Goal: Task Accomplishment & Management: Manage account settings

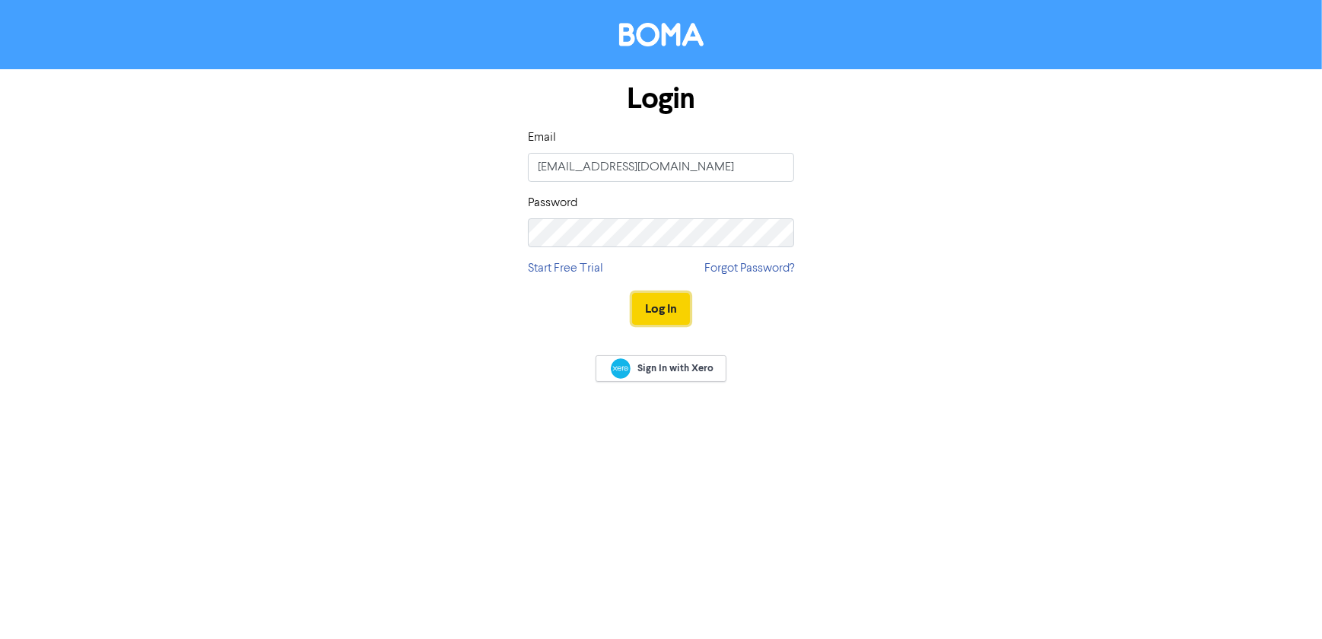
drag, startPoint x: 0, startPoint y: 0, endPoint x: 659, endPoint y: 313, distance: 729.1
click at [659, 313] on button "Log In" at bounding box center [661, 309] width 58 height 32
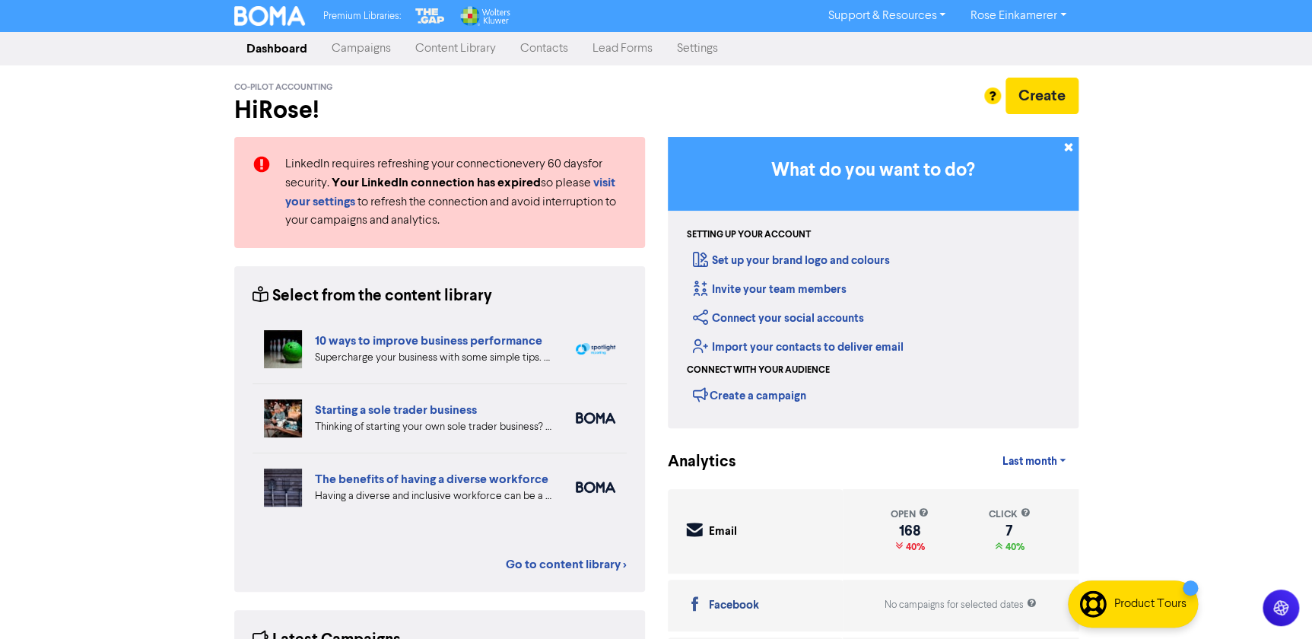
click at [373, 52] on link "Campaigns" at bounding box center [361, 48] width 84 height 30
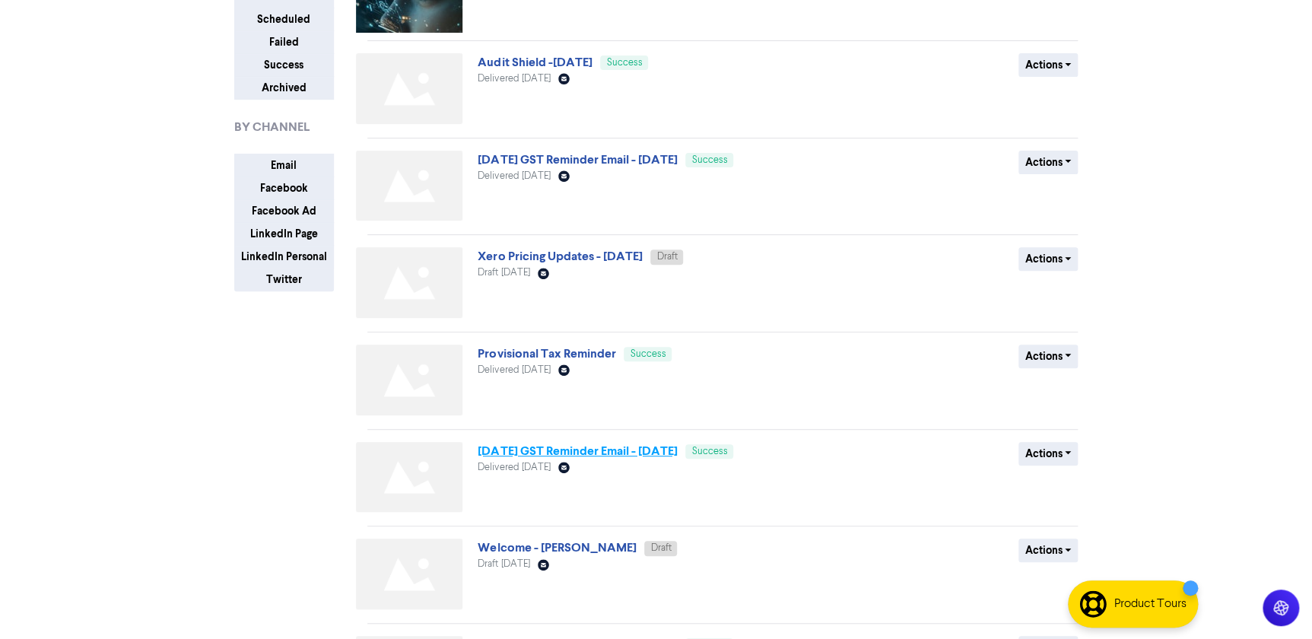
scroll to position [138, 0]
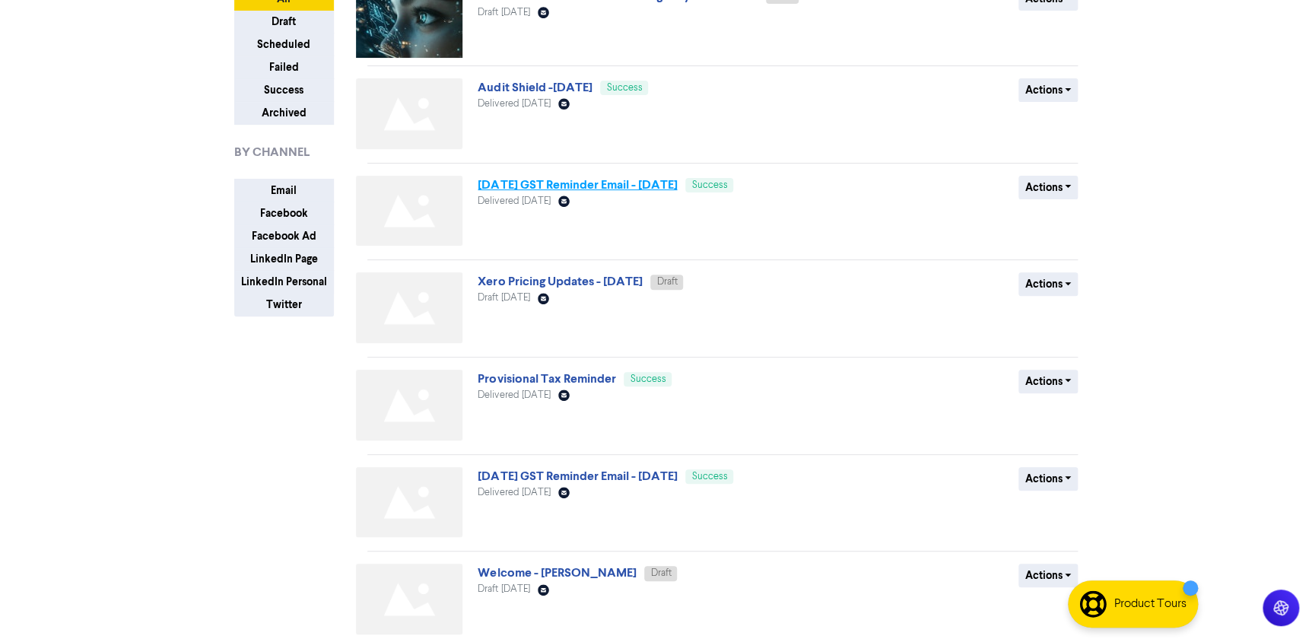
click at [577, 180] on link "[DATE] GST Reminder Email - [DATE]" at bounding box center [577, 184] width 199 height 15
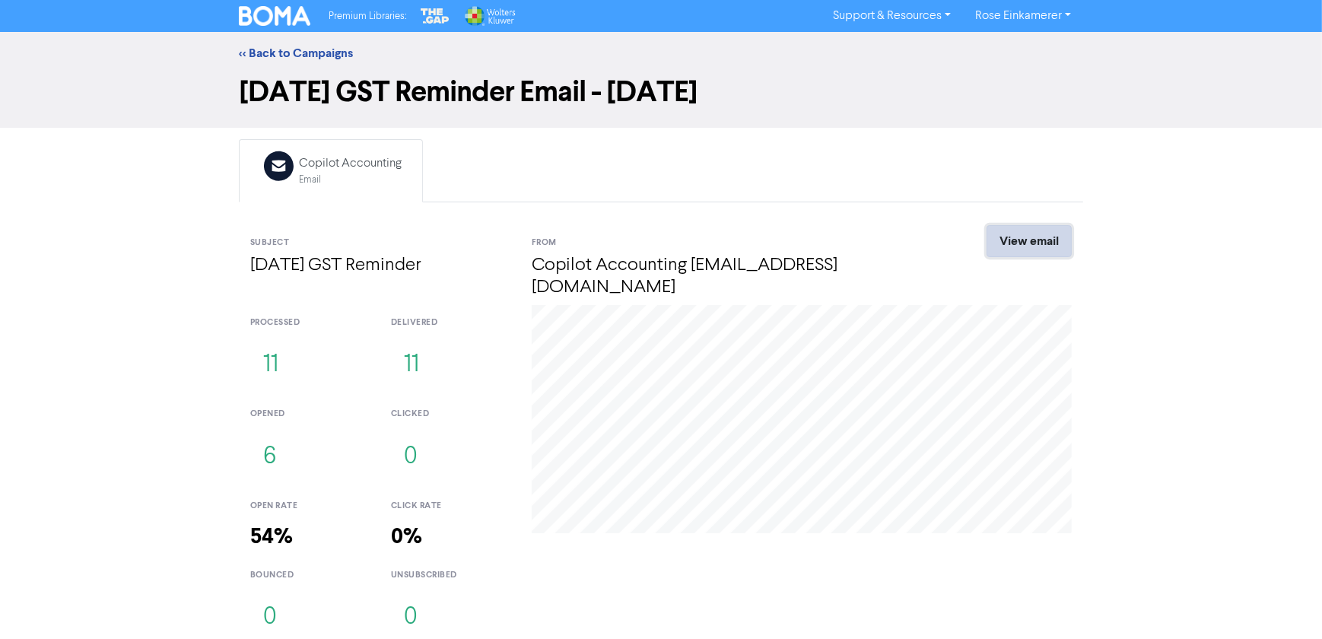
click at [1034, 243] on link "View email" at bounding box center [1029, 241] width 85 height 32
click at [279, 52] on link "<< Back to Campaigns" at bounding box center [296, 53] width 114 height 15
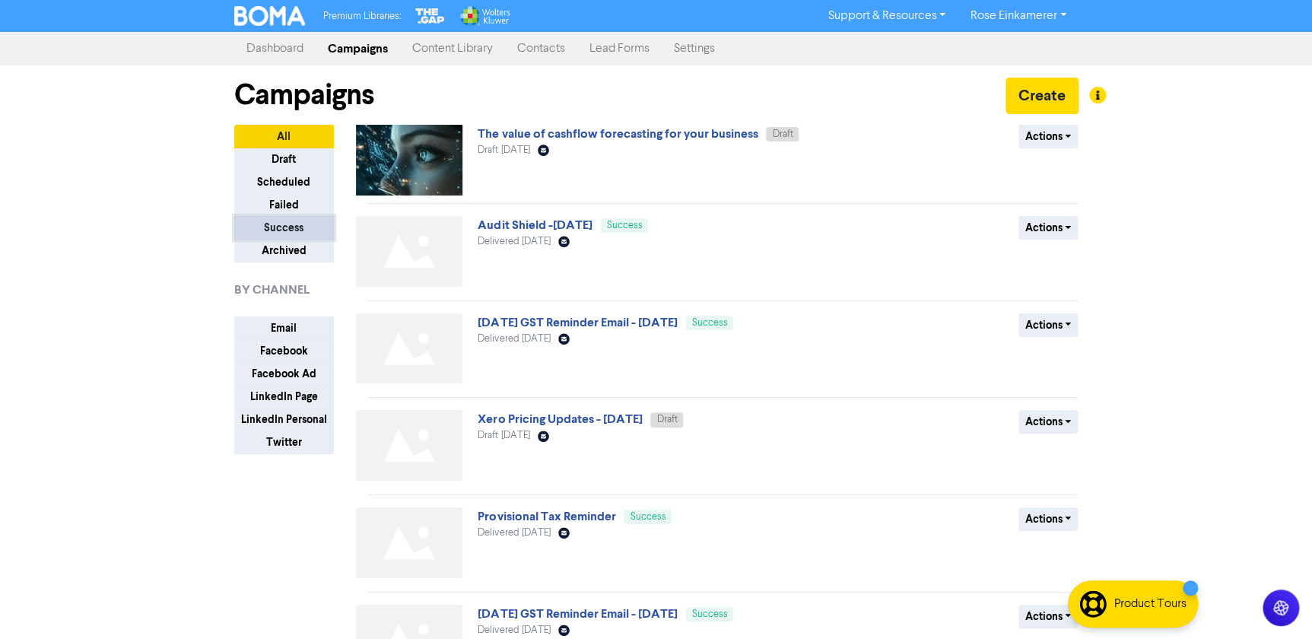
click at [277, 221] on button "Success" at bounding box center [284, 228] width 100 height 24
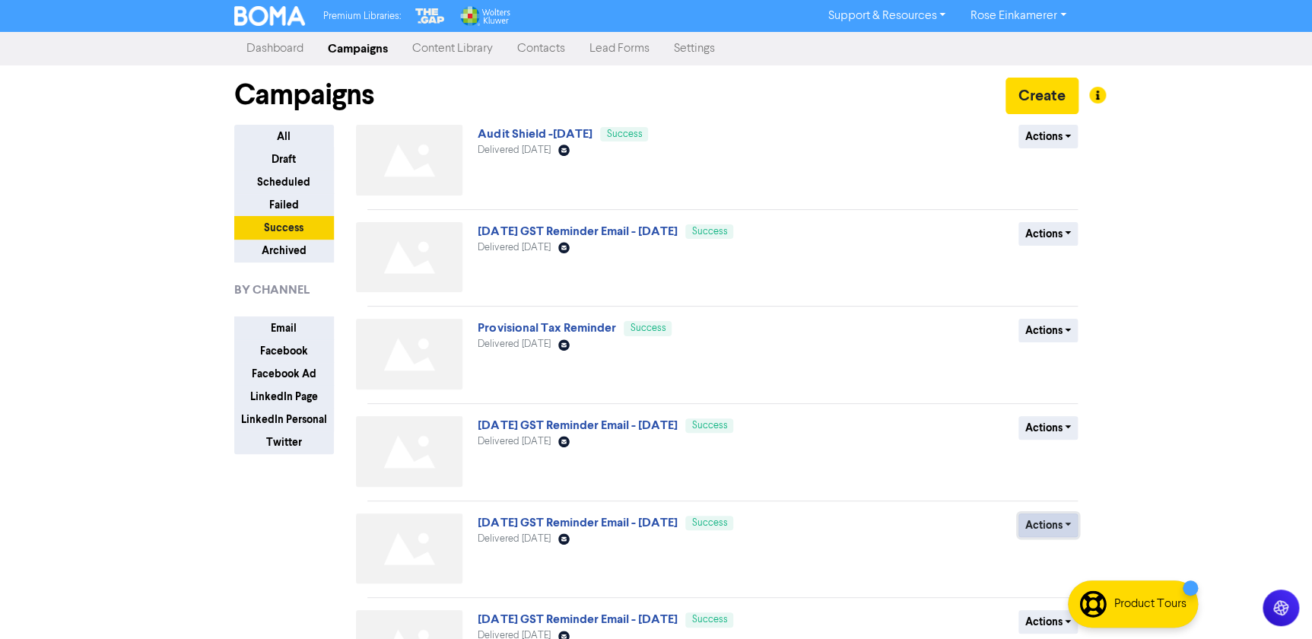
click at [1046, 525] on button "Actions" at bounding box center [1048, 525] width 60 height 24
click at [677, 525] on link "[DATE] GST Reminder Email - [DATE]" at bounding box center [577, 522] width 199 height 15
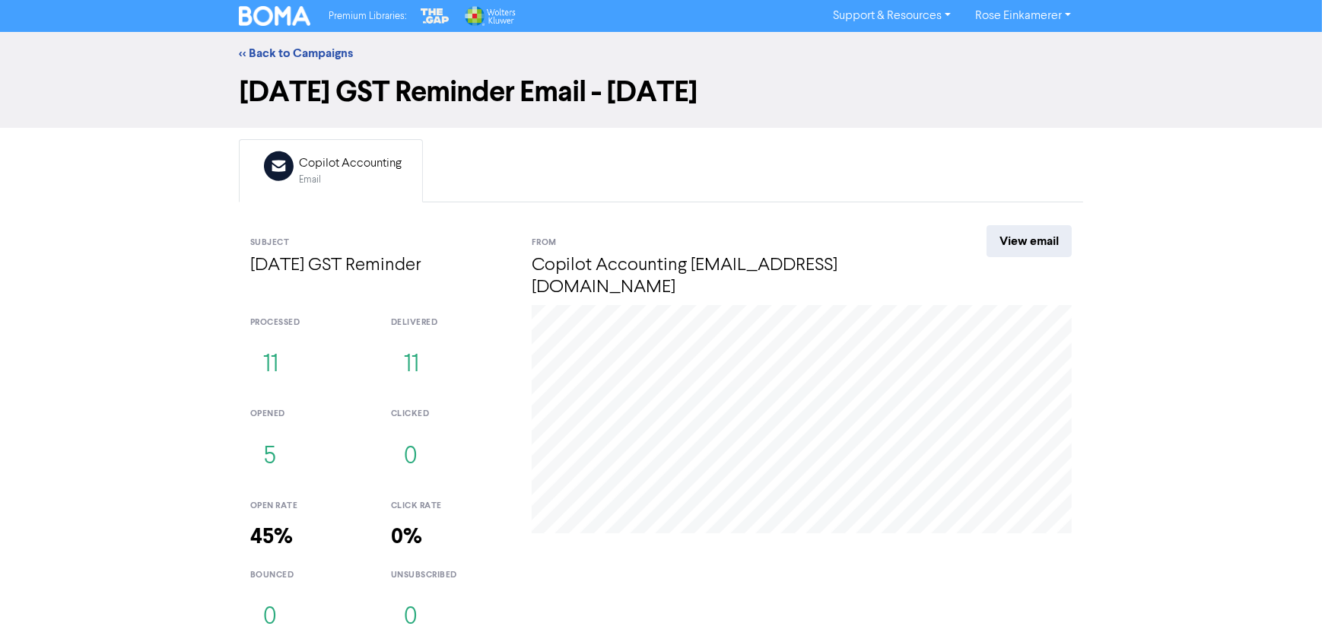
click at [358, 157] on div "Copilot Accounting" at bounding box center [350, 163] width 103 height 18
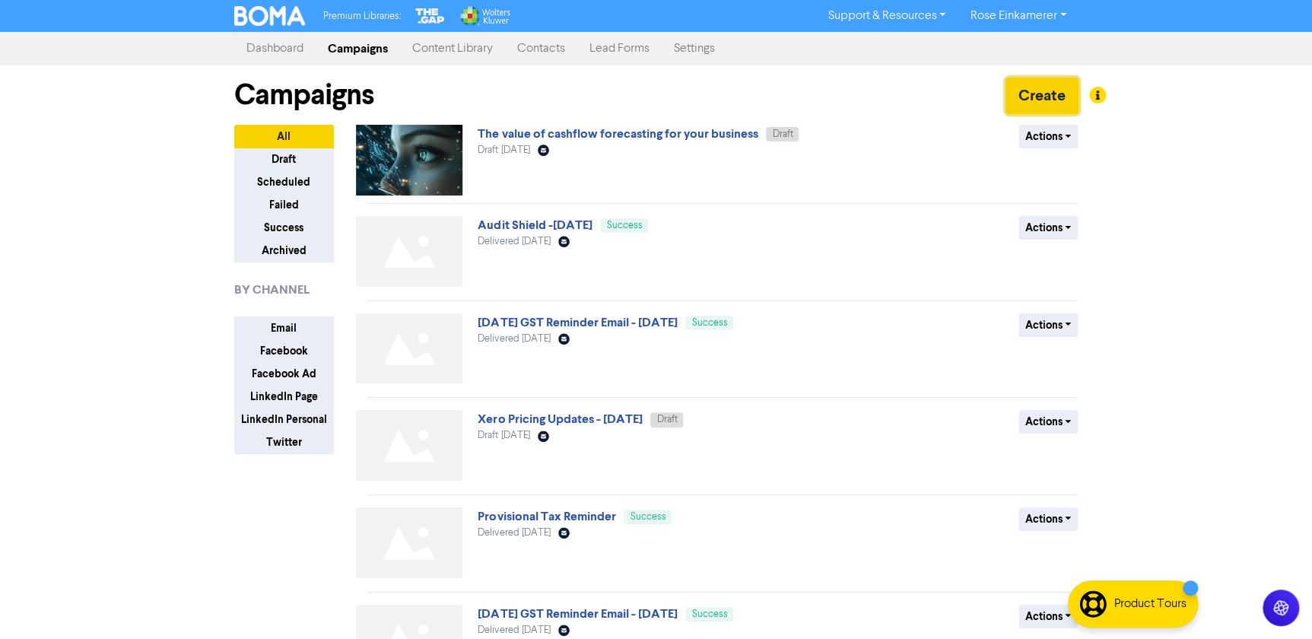
click at [1027, 104] on button "Create" at bounding box center [1042, 96] width 73 height 37
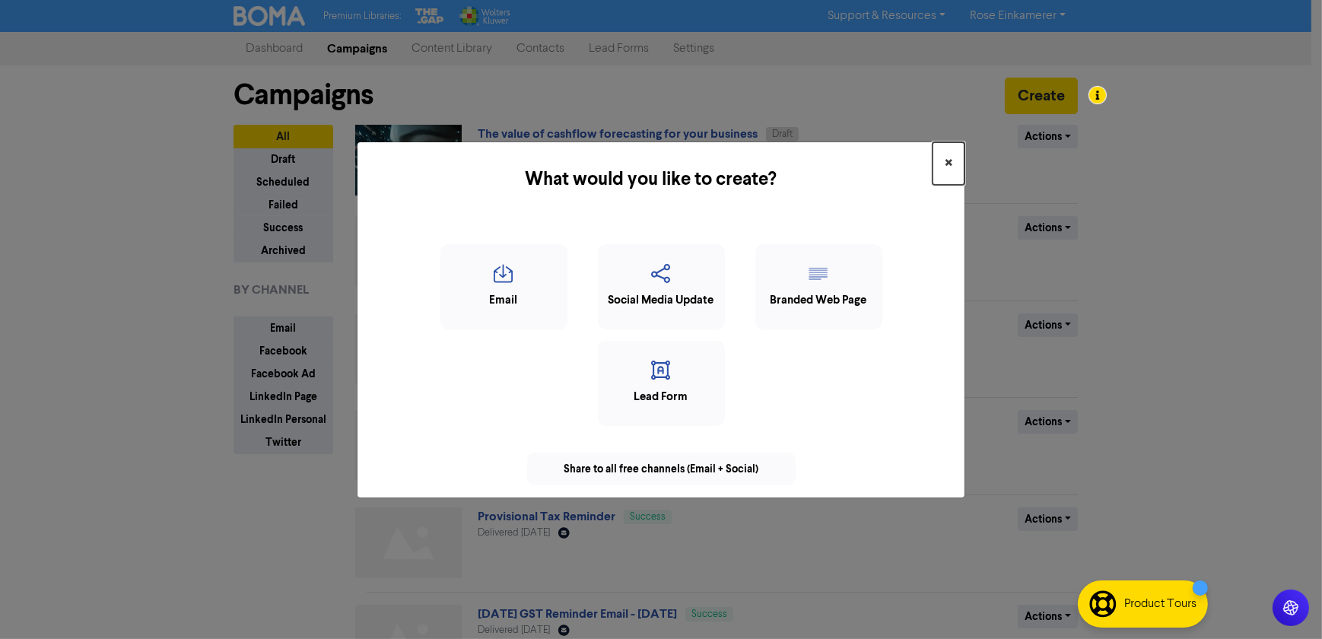
click at [943, 164] on button "×" at bounding box center [949, 163] width 32 height 43
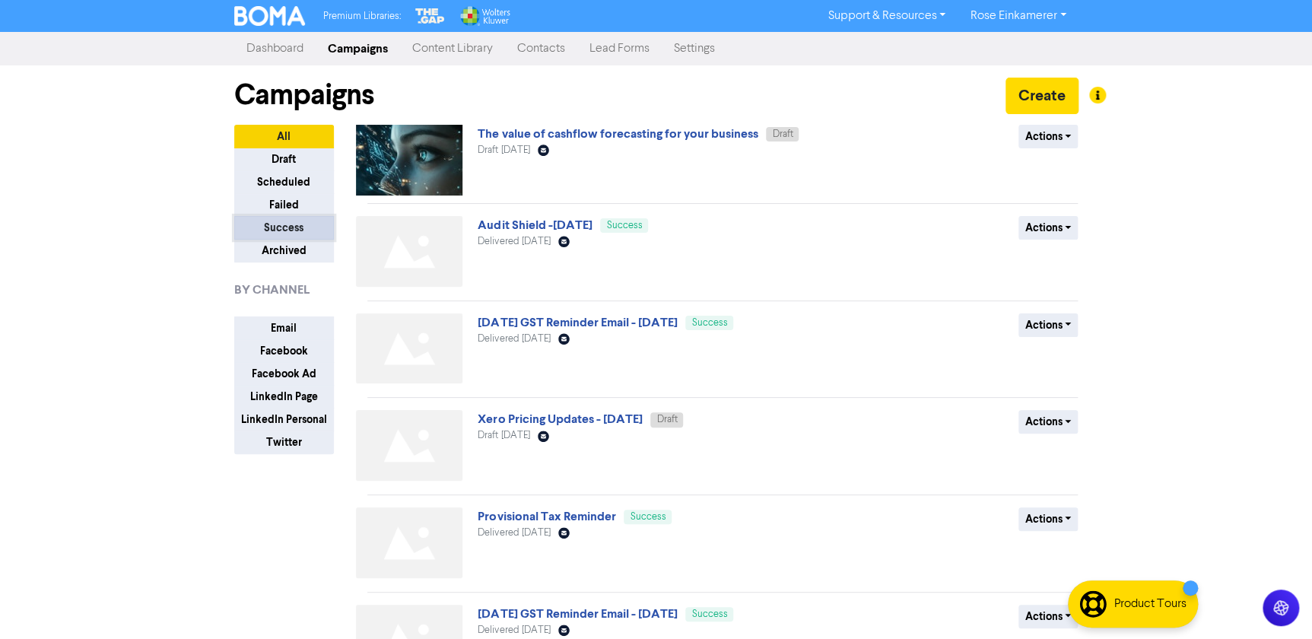
click at [281, 228] on button "Success" at bounding box center [284, 228] width 100 height 24
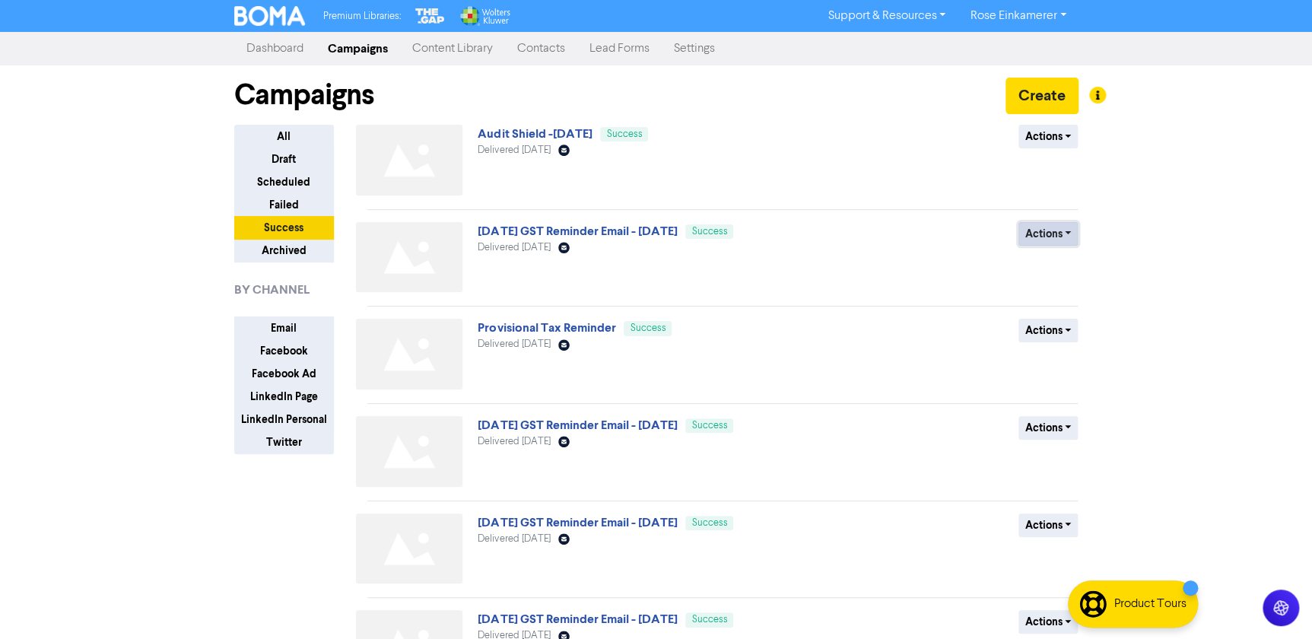
click at [1050, 228] on button "Actions" at bounding box center [1048, 234] width 60 height 24
click at [1061, 267] on button "Duplicate" at bounding box center [1079, 266] width 120 height 24
click at [292, 157] on button "Draft" at bounding box center [284, 160] width 100 height 24
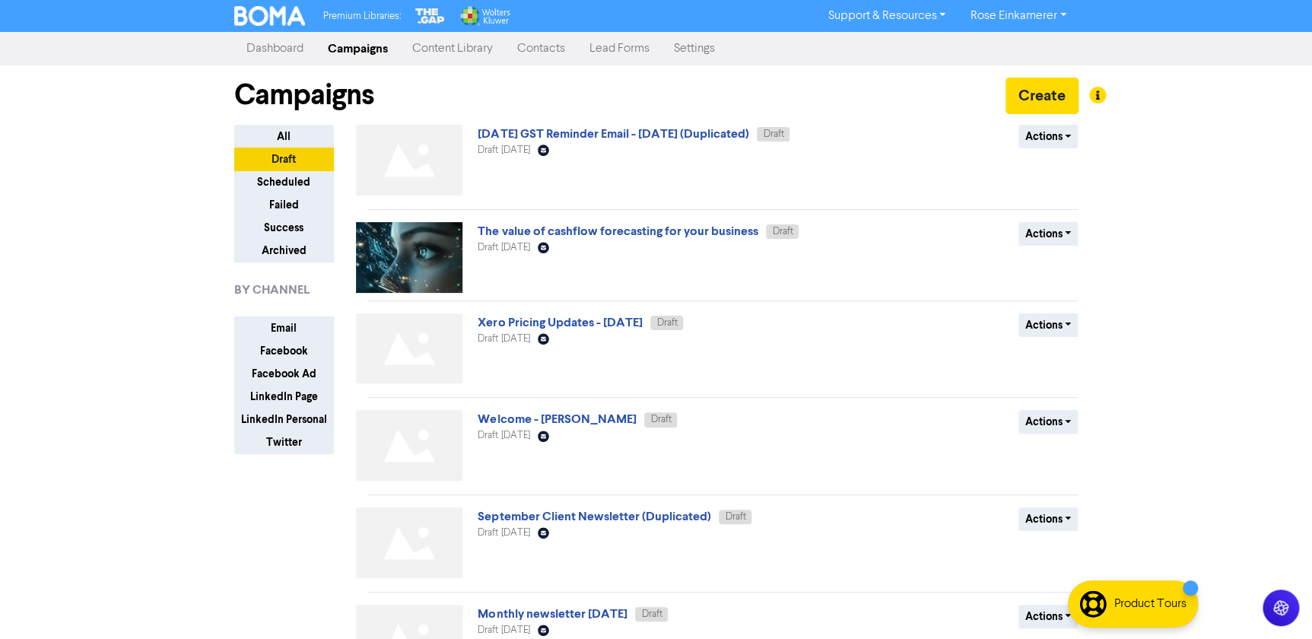
click at [783, 129] on div "[DATE] GST Reminder Email - [DATE] (Duplicated) Draft Draft [DATE] Email Create…" at bounding box center [661, 163] width 367 height 77
click at [784, 134] on div "[DATE] GST Reminder Email - [DATE] (Duplicated) Draft Draft [DATE] Email Create…" at bounding box center [661, 163] width 367 height 77
click at [1064, 129] on button "Actions" at bounding box center [1048, 137] width 60 height 24
click at [1065, 221] on button "Rename" at bounding box center [1079, 217] width 120 height 24
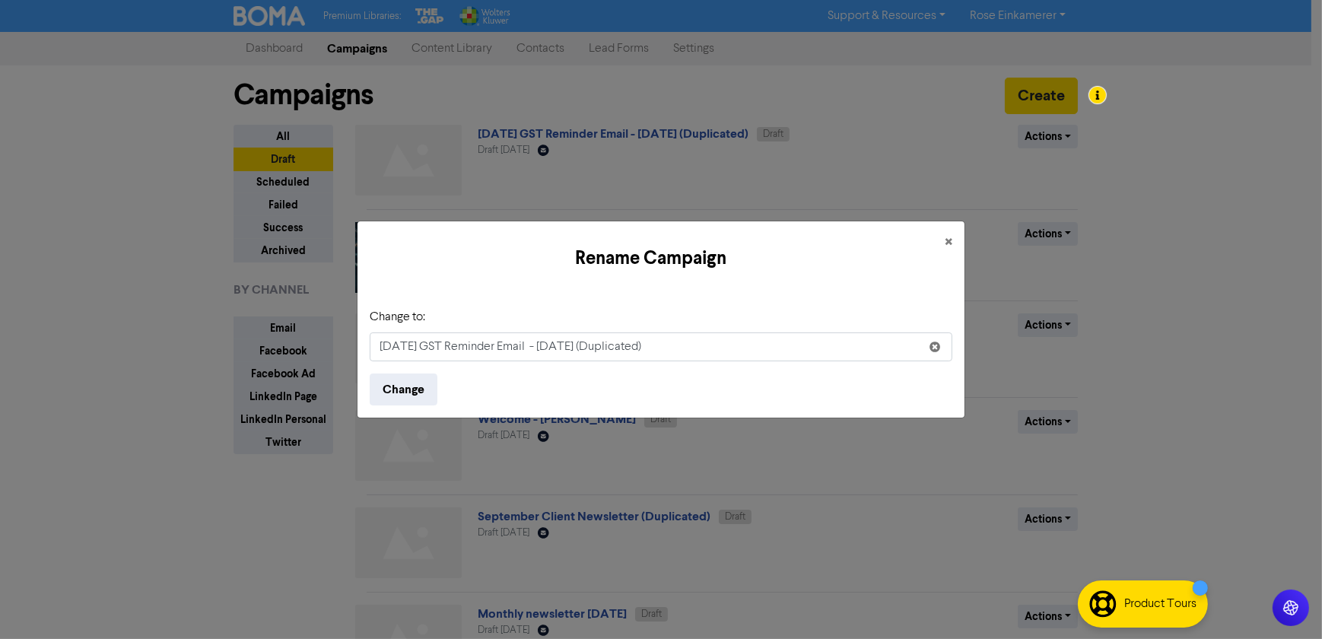
drag, startPoint x: 415, startPoint y: 346, endPoint x: 347, endPoint y: 348, distance: 67.7
click at [347, 348] on div "Rename Campaign × Change to: [DATE] GST Reminder Email - [DATE] (Duplicated) Ch…" at bounding box center [661, 319] width 1322 height 639
drag, startPoint x: 586, startPoint y: 348, endPoint x: 666, endPoint y: 344, distance: 80.0
click at [666, 344] on input "[DATE] GST Reminder Email - [DATE] (Duplicated)" at bounding box center [661, 346] width 583 height 29
drag, startPoint x: 771, startPoint y: 342, endPoint x: 682, endPoint y: 352, distance: 90.3
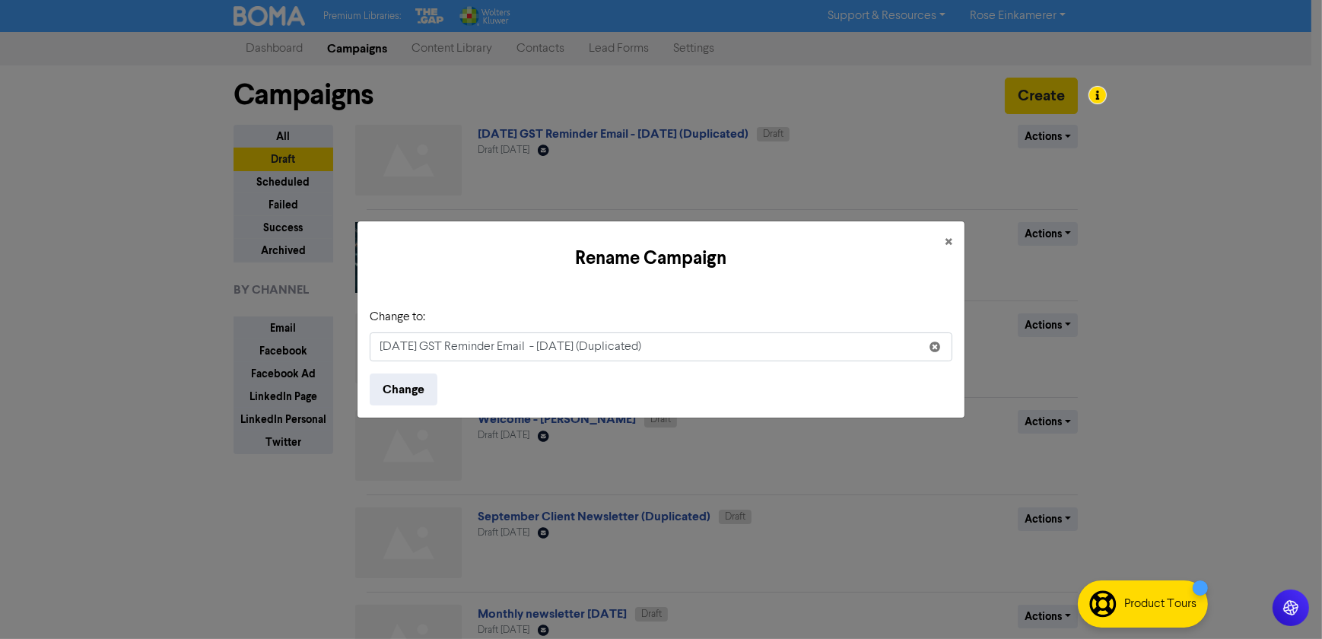
click at [682, 352] on input "[DATE] GST Reminder Email - [DATE] (Duplicated)" at bounding box center [661, 346] width 583 height 29
type input "[DATE] GST Reminder Email - [DATE]"
click at [427, 387] on button "Change" at bounding box center [404, 389] width 68 height 32
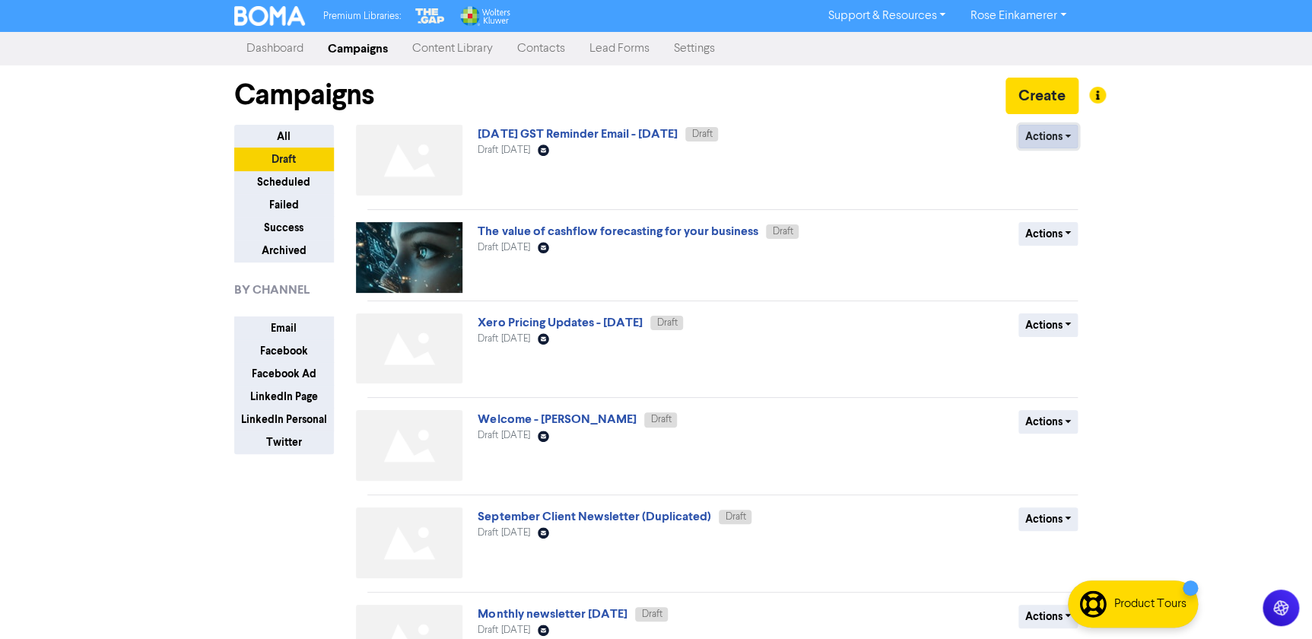
click at [1027, 132] on button "Actions" at bounding box center [1048, 137] width 60 height 24
click at [677, 136] on link "[DATE] GST Reminder Email - [DATE]" at bounding box center [577, 133] width 199 height 15
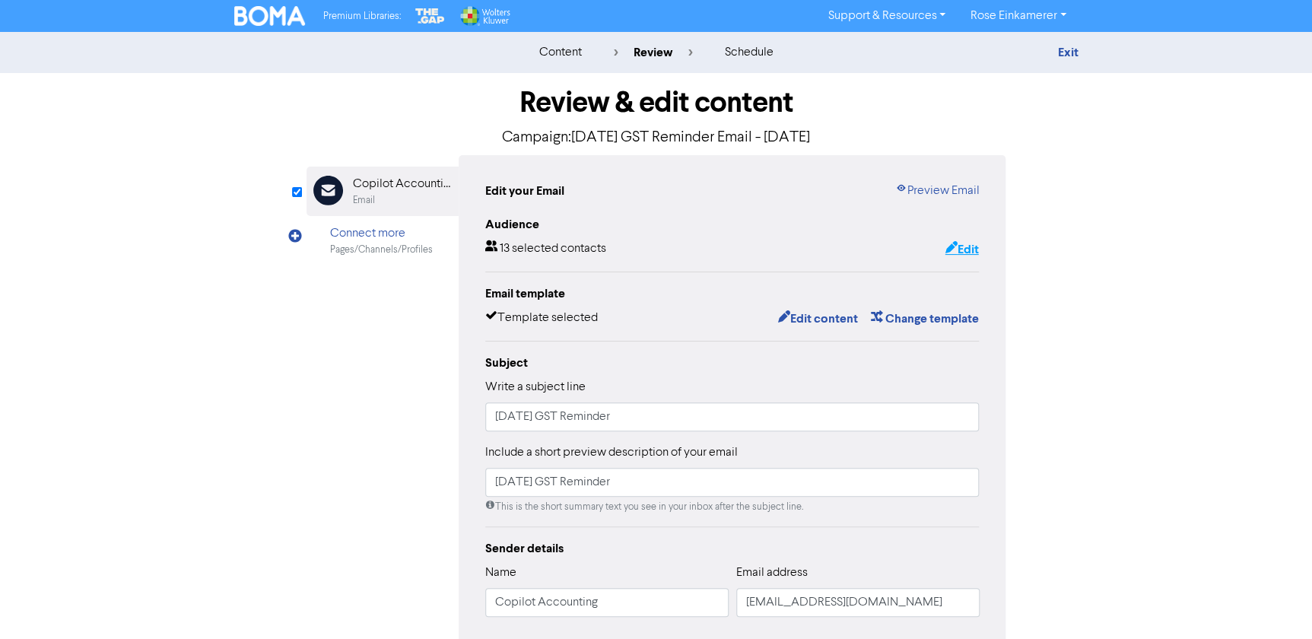
click at [966, 243] on button "Edit" at bounding box center [961, 250] width 35 height 20
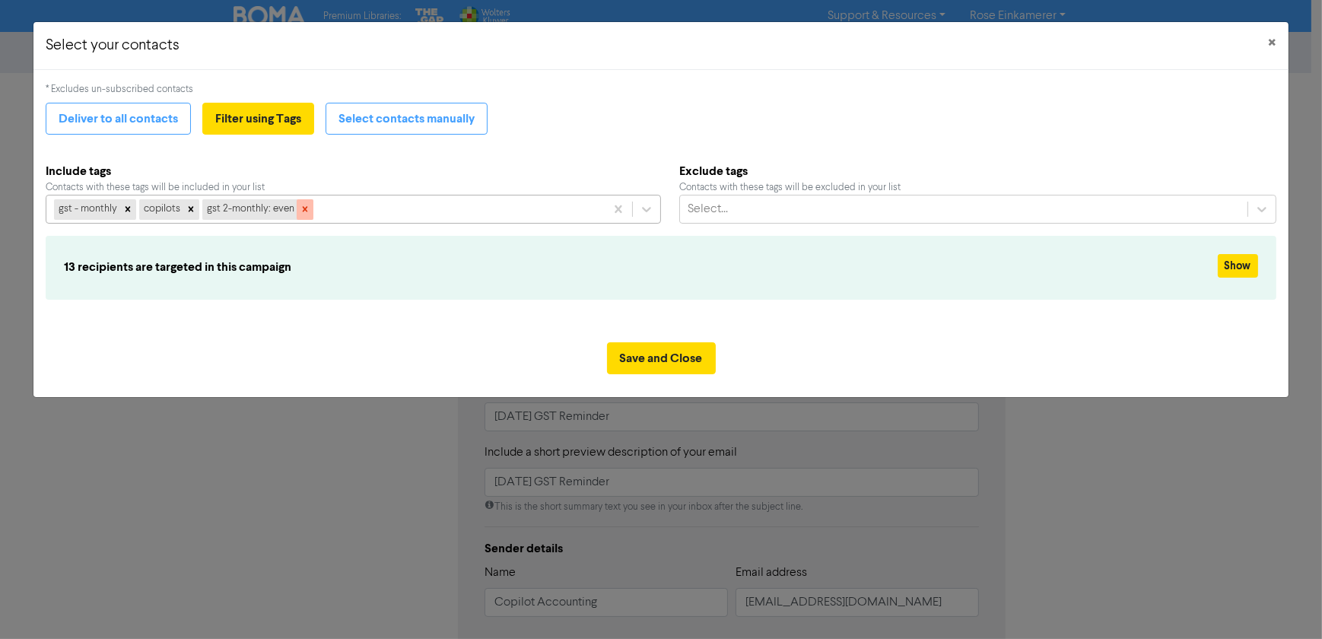
click at [303, 210] on icon at bounding box center [305, 209] width 5 height 5
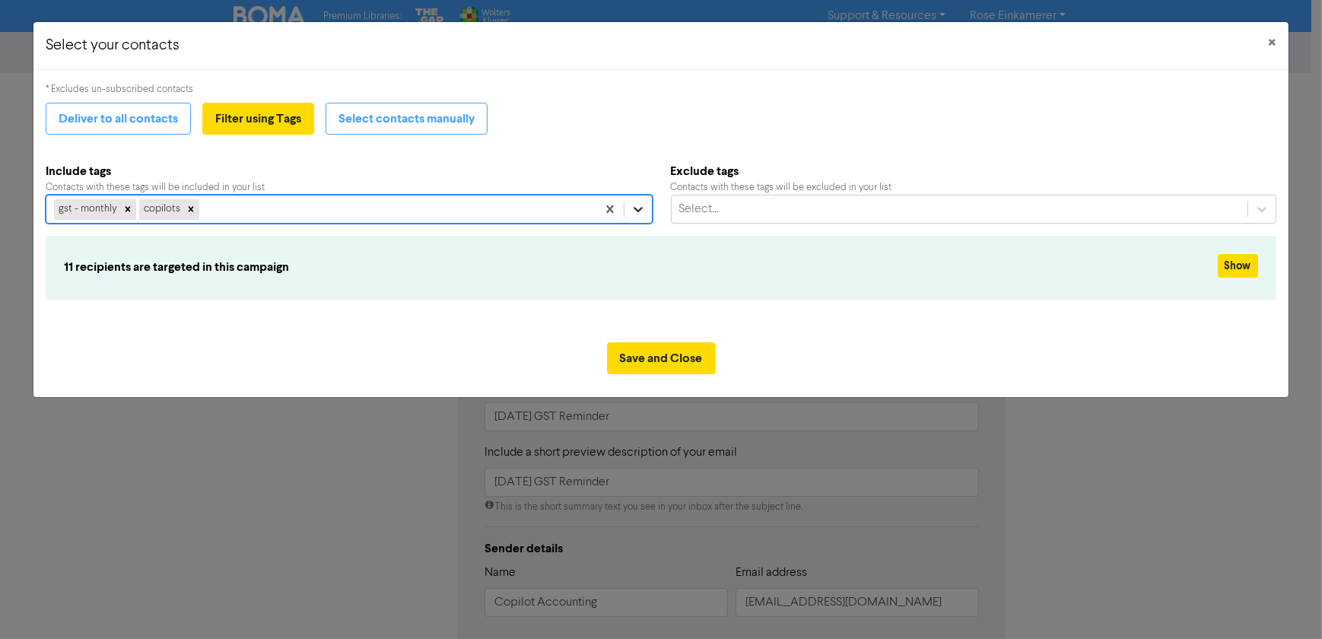
click at [637, 205] on icon at bounding box center [638, 209] width 15 height 15
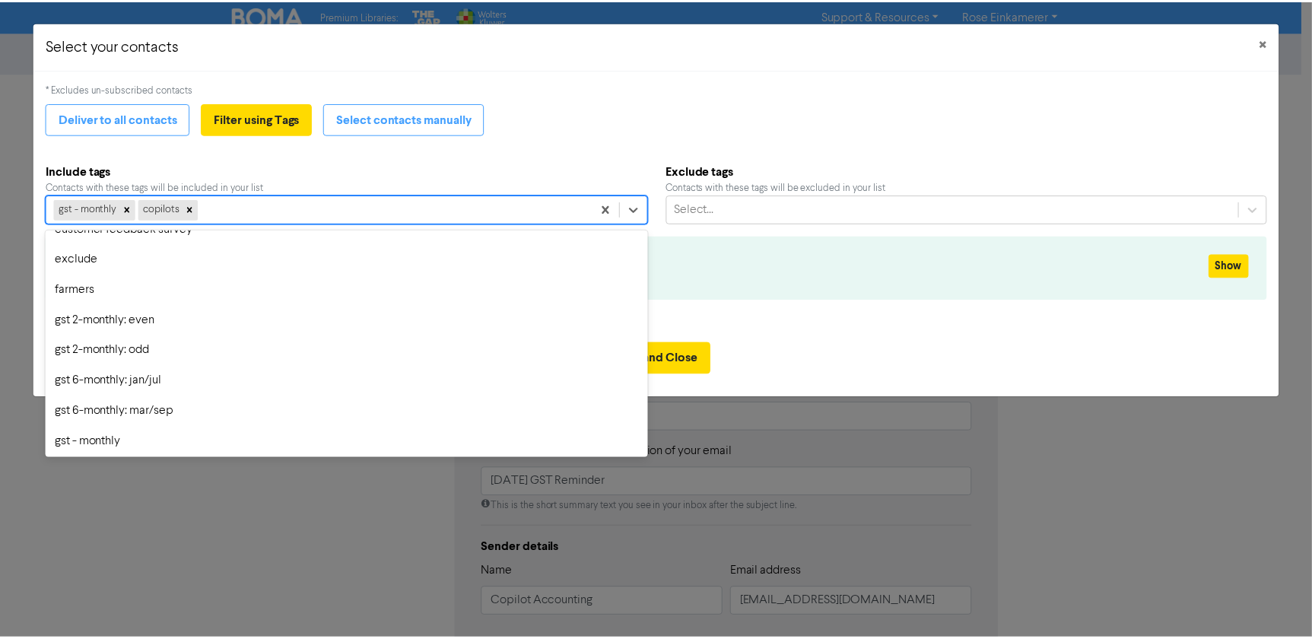
scroll to position [345, 0]
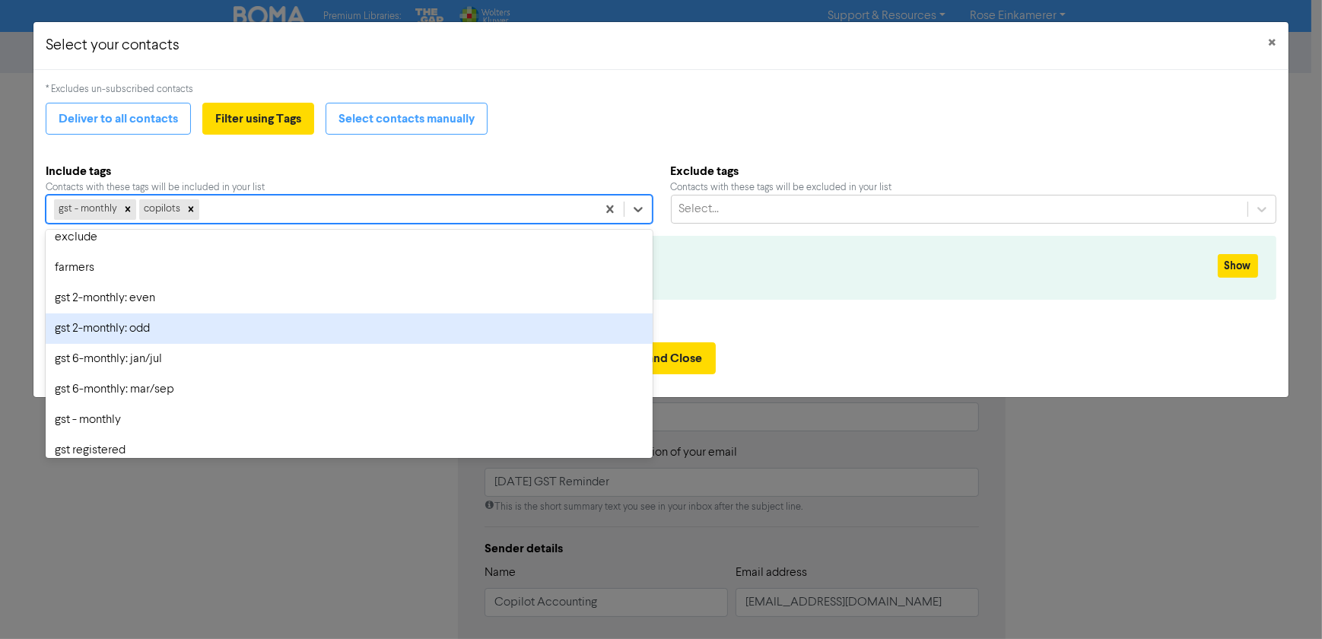
click at [217, 335] on div "gst 2-monthly: odd" at bounding box center [349, 328] width 606 height 30
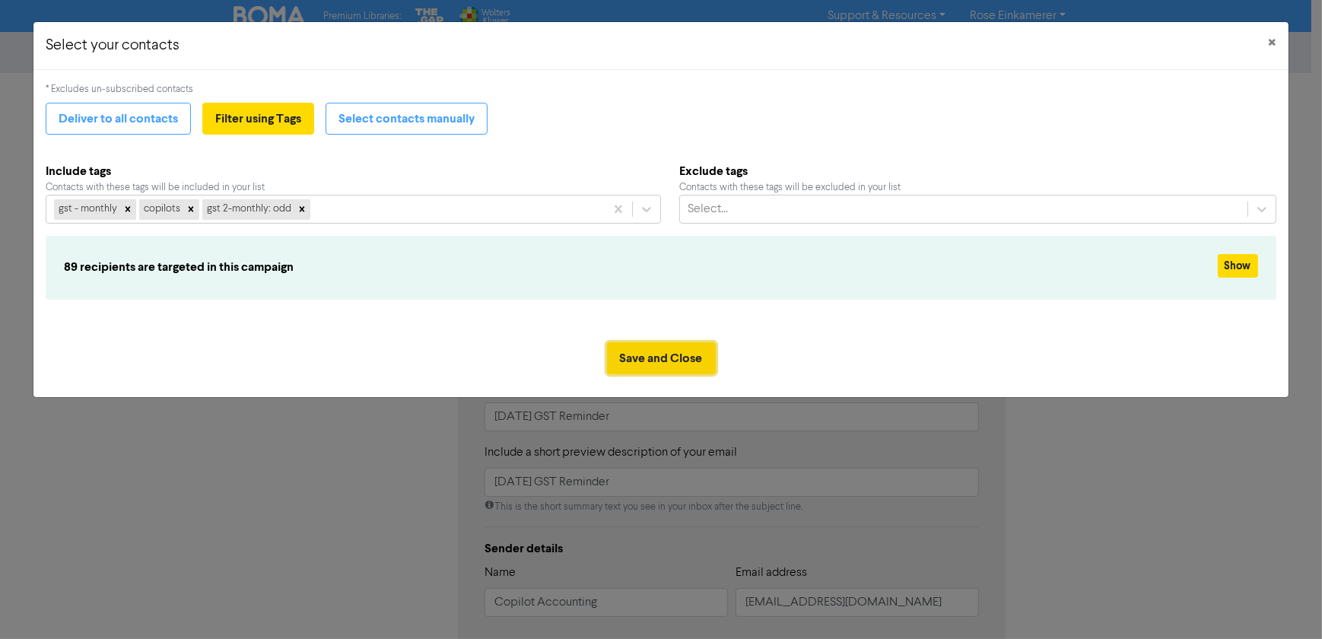
click at [649, 362] on button "Save and Close" at bounding box center [661, 358] width 109 height 32
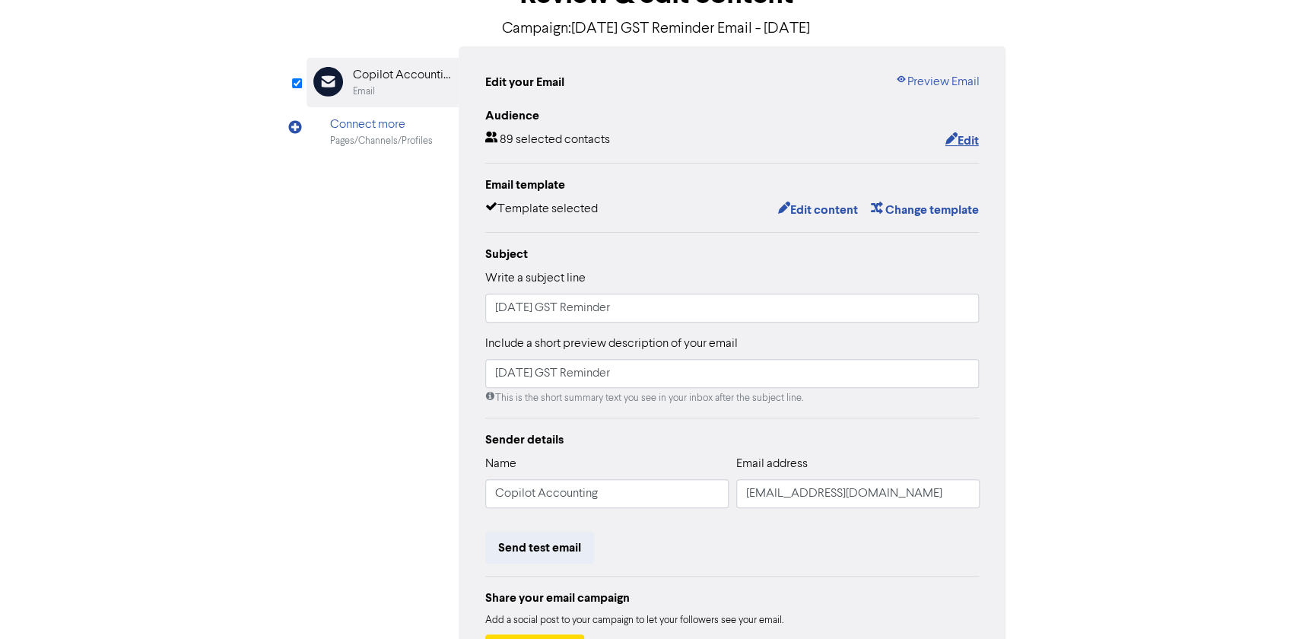
scroll to position [68, 0]
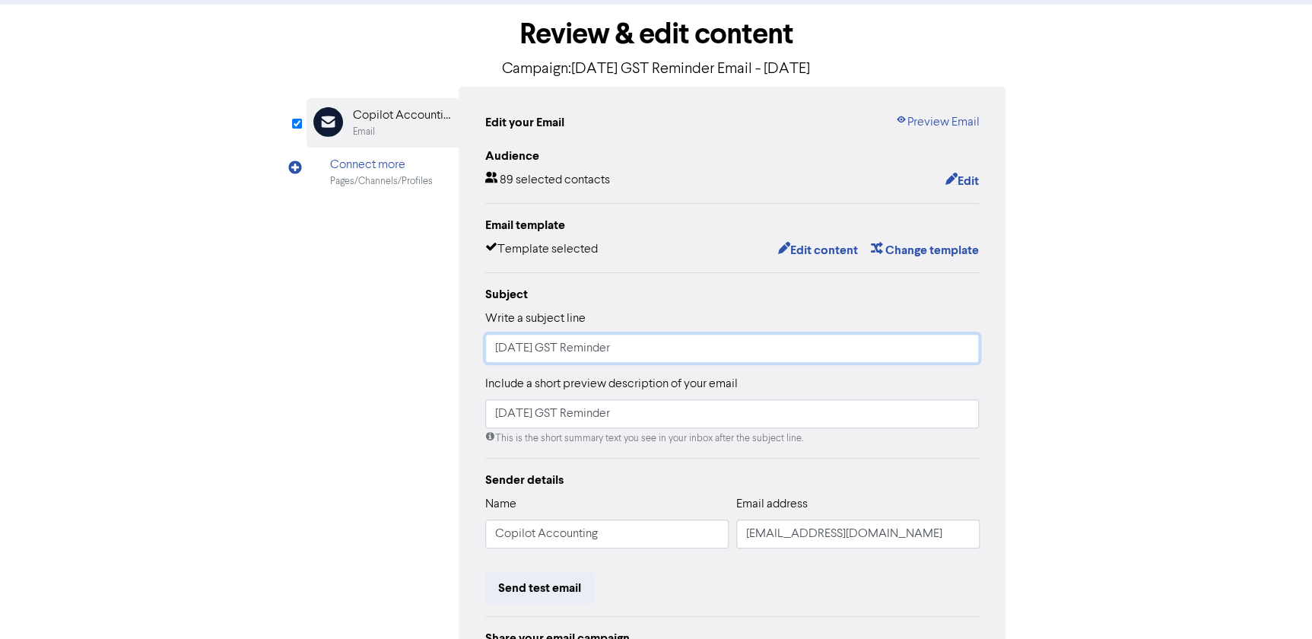
drag, startPoint x: 530, startPoint y: 346, endPoint x: 458, endPoint y: 354, distance: 72.7
click at [459, 354] on div "Edit your Email Preview Email Audience 89 selected contacts Edit Email template…" at bounding box center [733, 410] width 548 height 647
type input "[DATE] GST Reminder"
drag, startPoint x: 531, startPoint y: 416, endPoint x: 449, endPoint y: 412, distance: 82.2
click at [449, 414] on div "Email Created with Sketch. Copilot Accounting Email Connect more Pages/Channels…" at bounding box center [657, 410] width 700 height 647
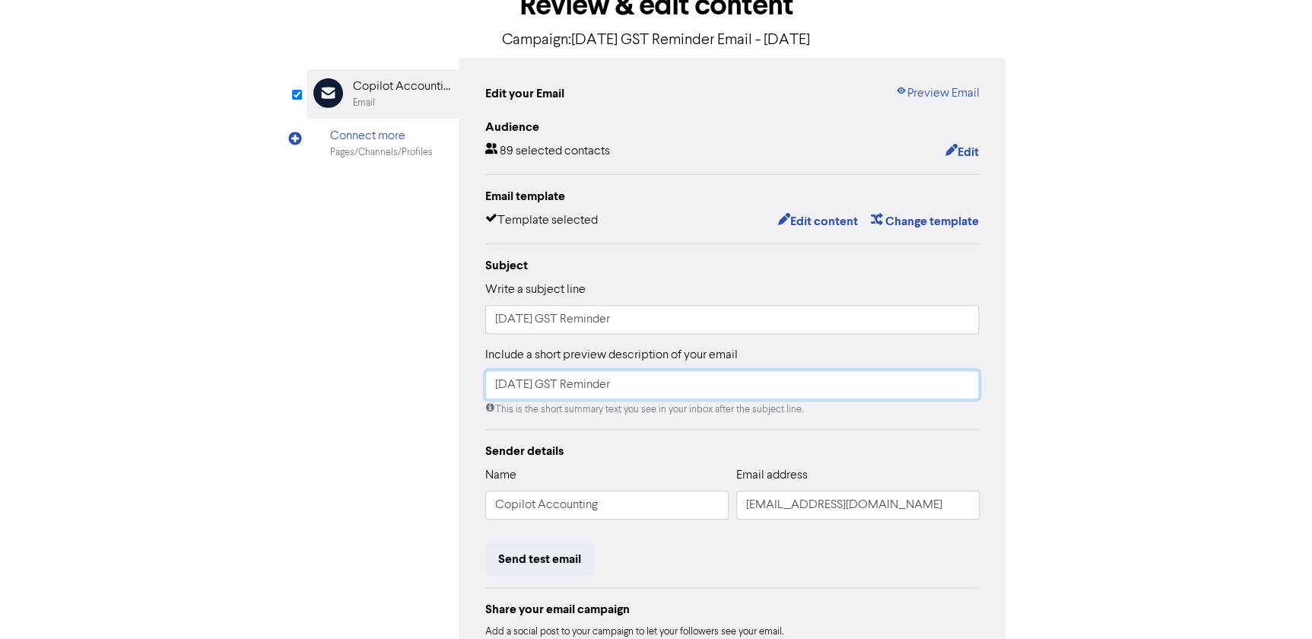
scroll to position [91, 0]
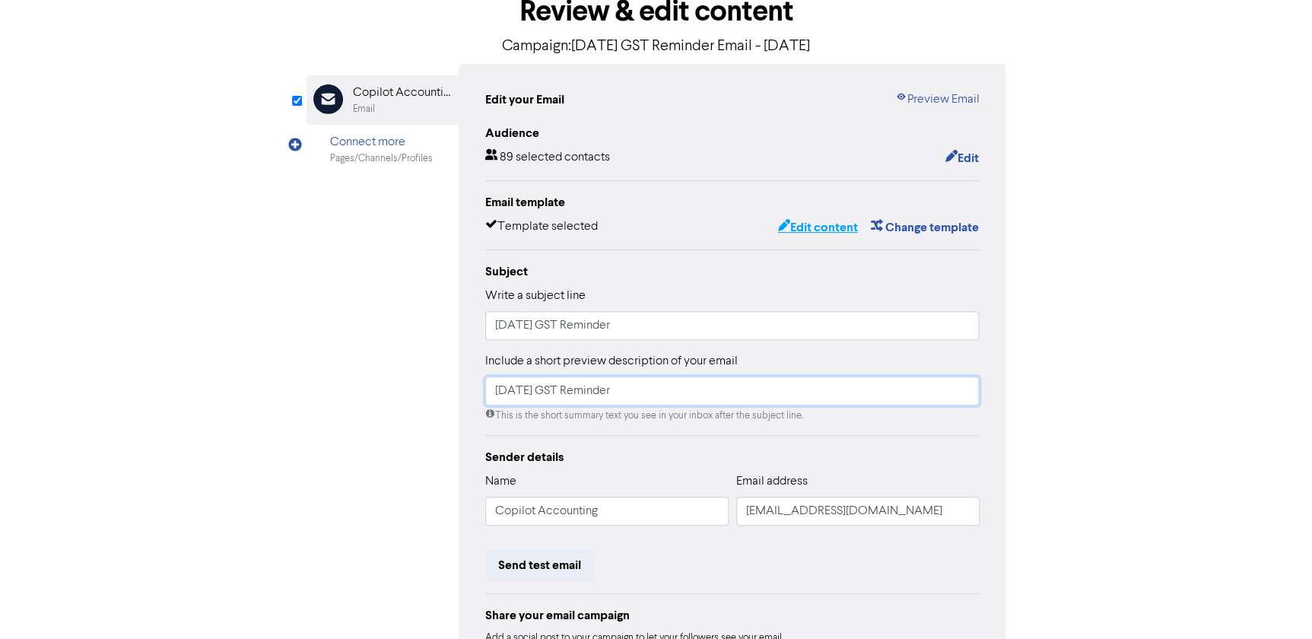
type input "[DATE] GST Reminder"
click at [823, 223] on button "Edit content" at bounding box center [817, 228] width 81 height 20
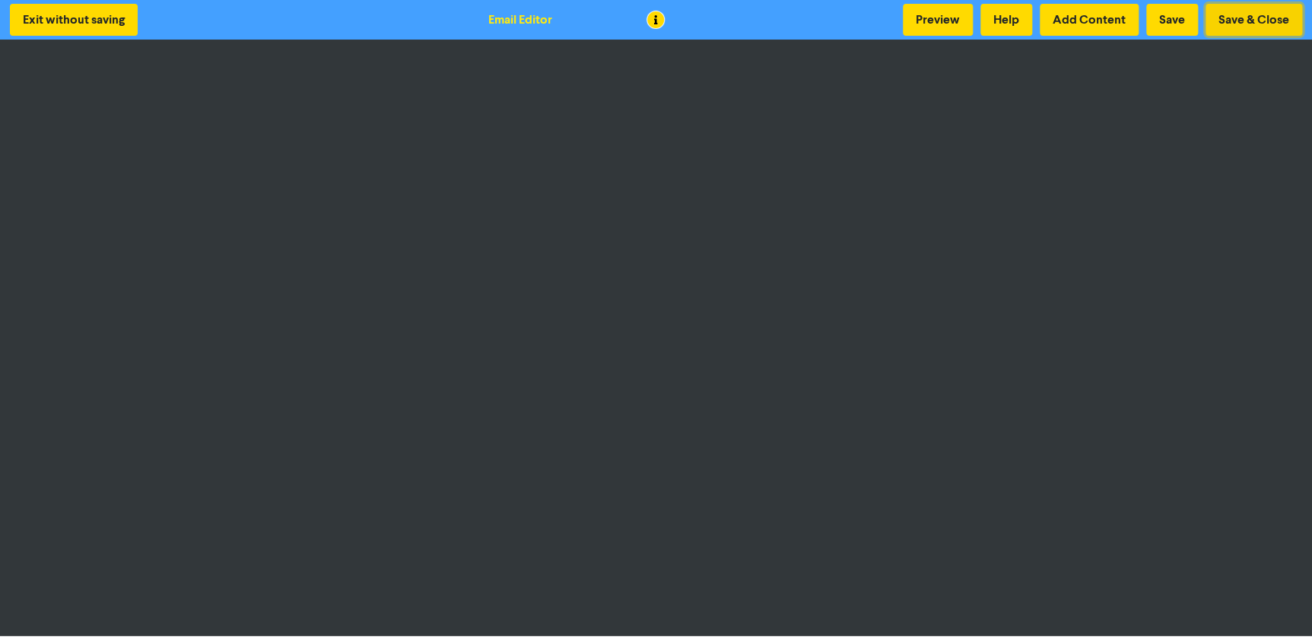
click at [1224, 14] on button "Save & Close" at bounding box center [1254, 20] width 97 height 32
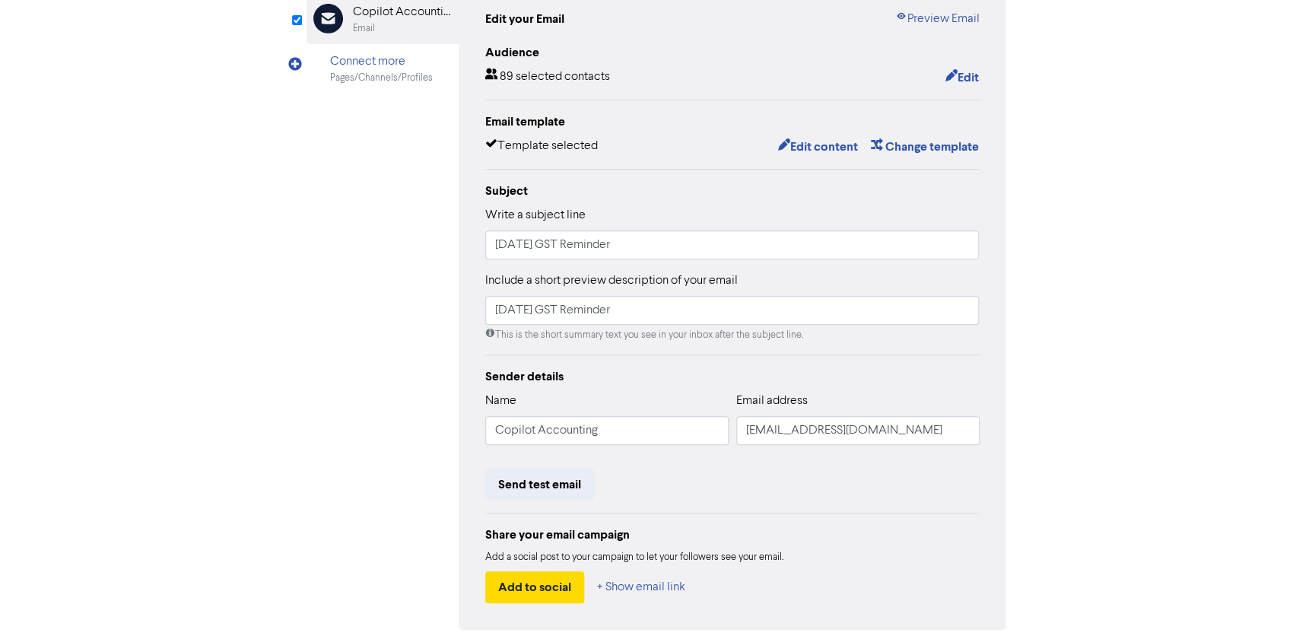
scroll to position [207, 0]
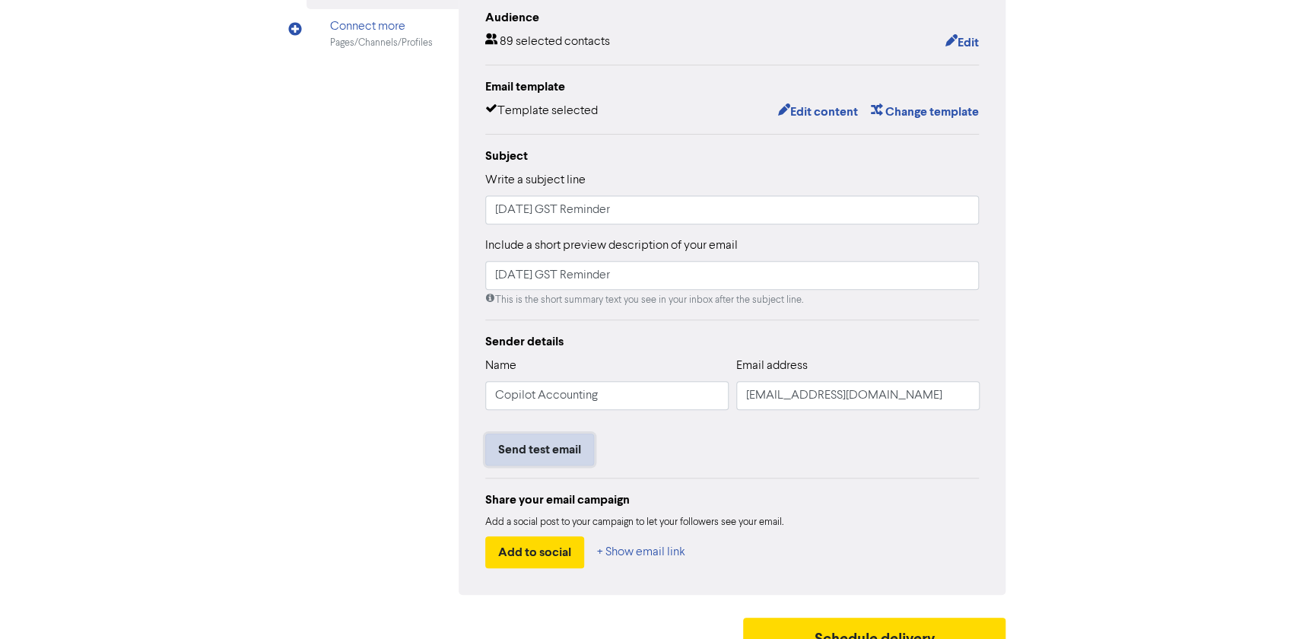
click at [541, 453] on button "Send test email" at bounding box center [539, 450] width 109 height 32
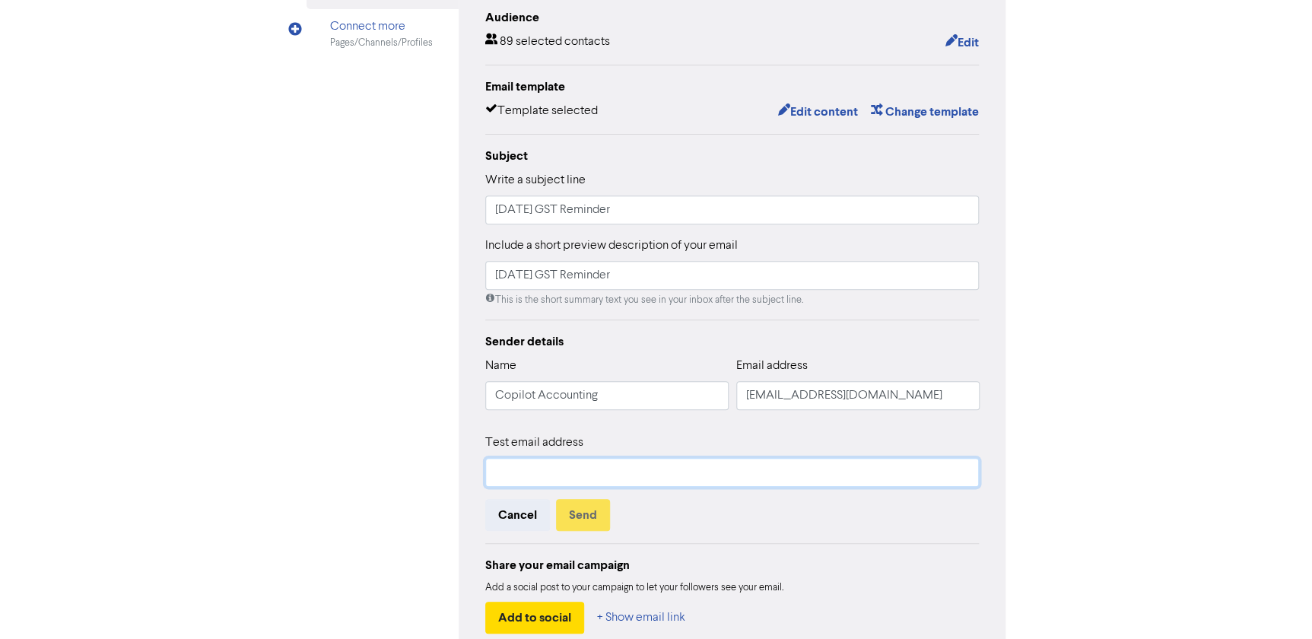
click at [538, 473] on input "text" at bounding box center [732, 472] width 494 height 29
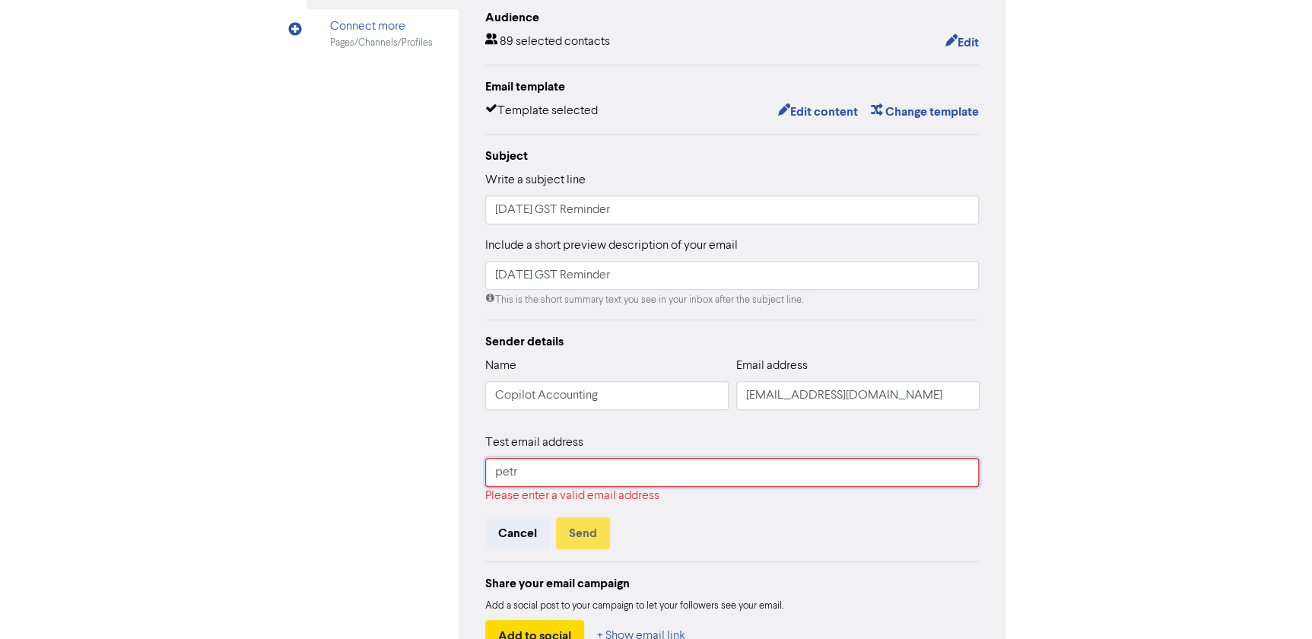
type input "[EMAIL_ADDRESS][DOMAIN_NAME]"
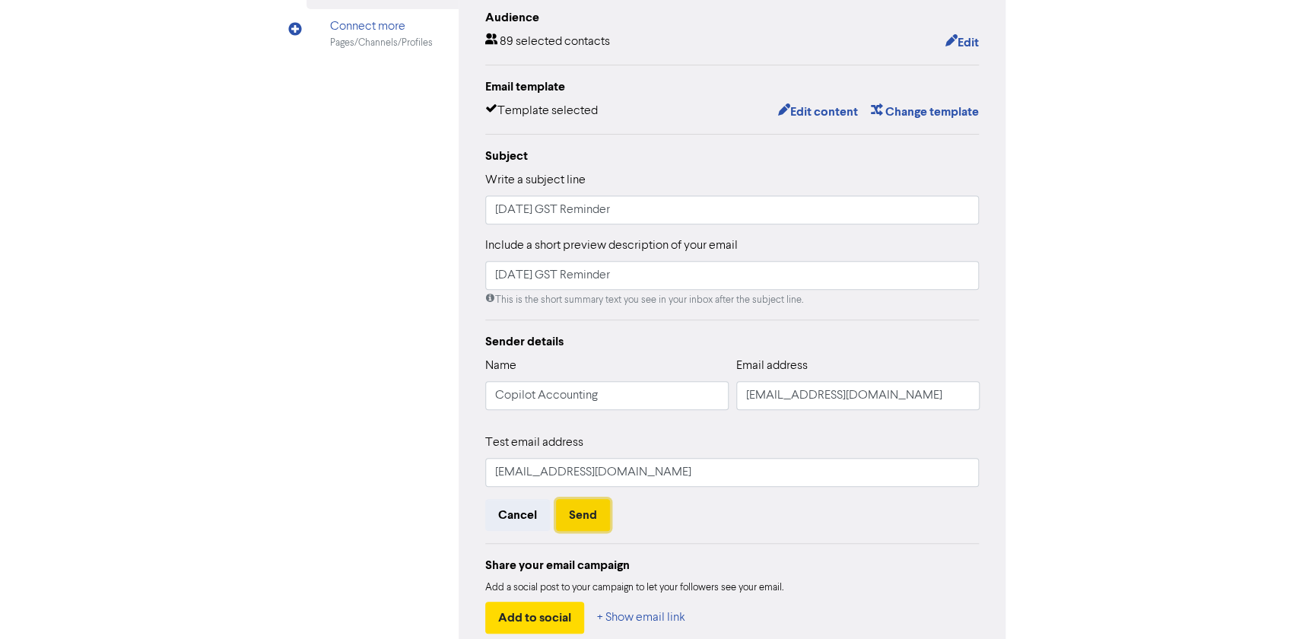
click at [586, 520] on button "Send" at bounding box center [583, 515] width 54 height 32
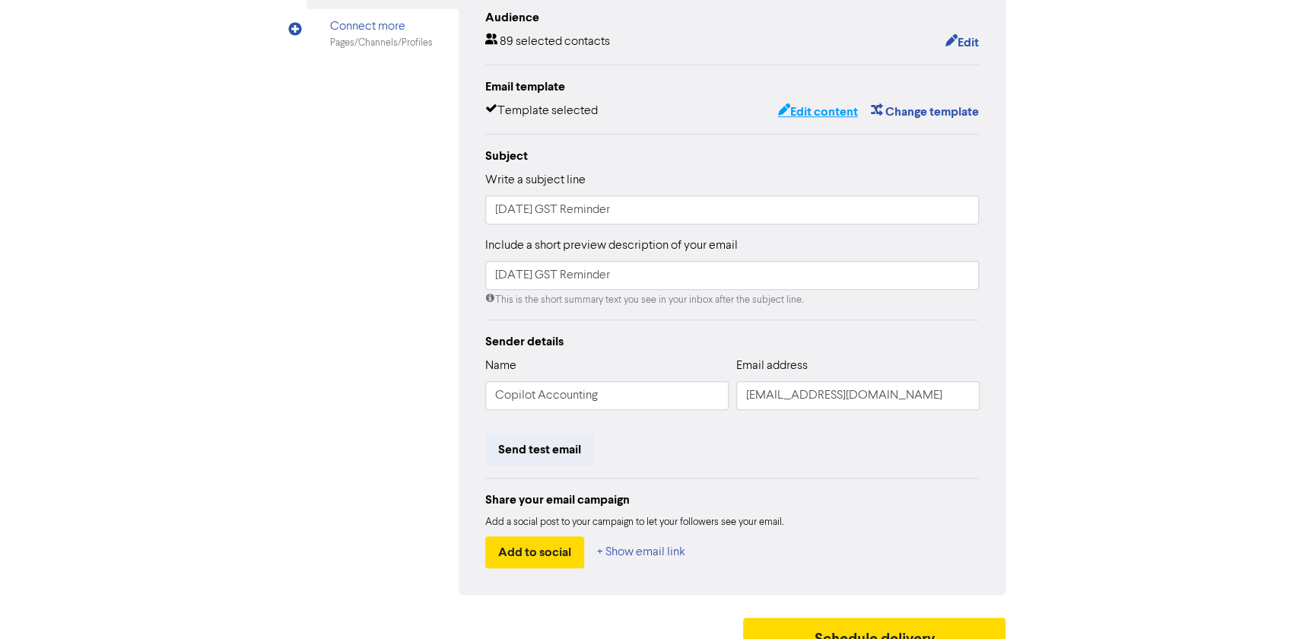
click at [815, 110] on button "Edit content" at bounding box center [817, 112] width 81 height 20
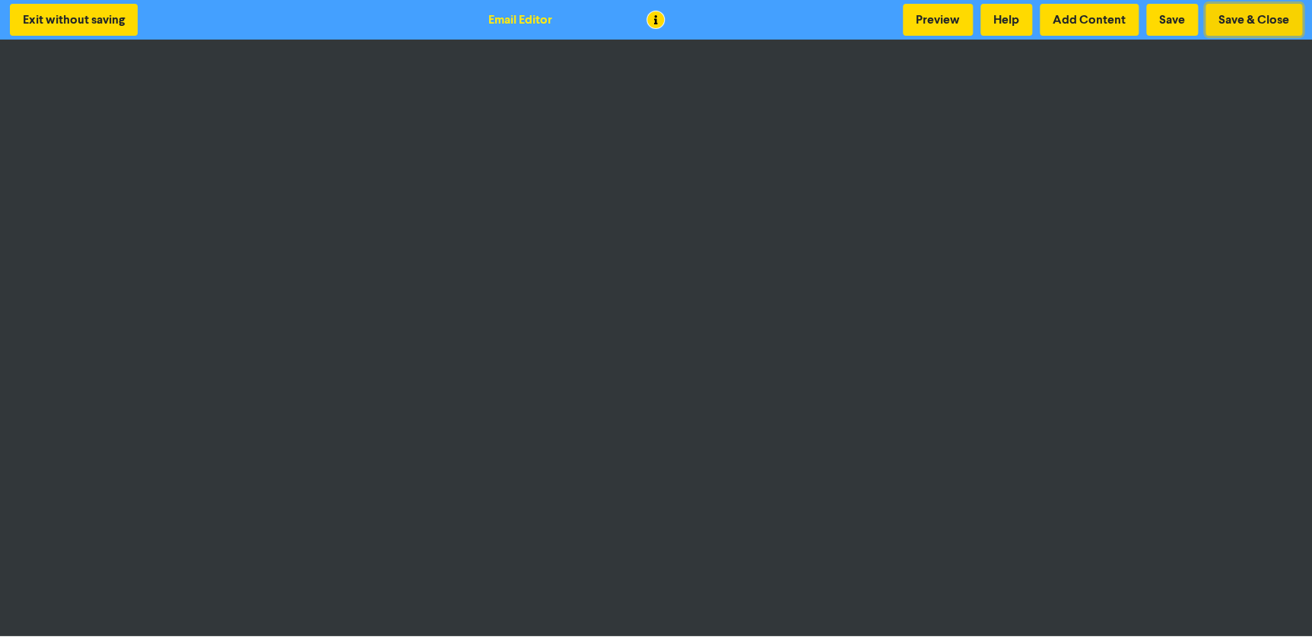
click at [1219, 17] on button "Save & Close" at bounding box center [1254, 20] width 97 height 32
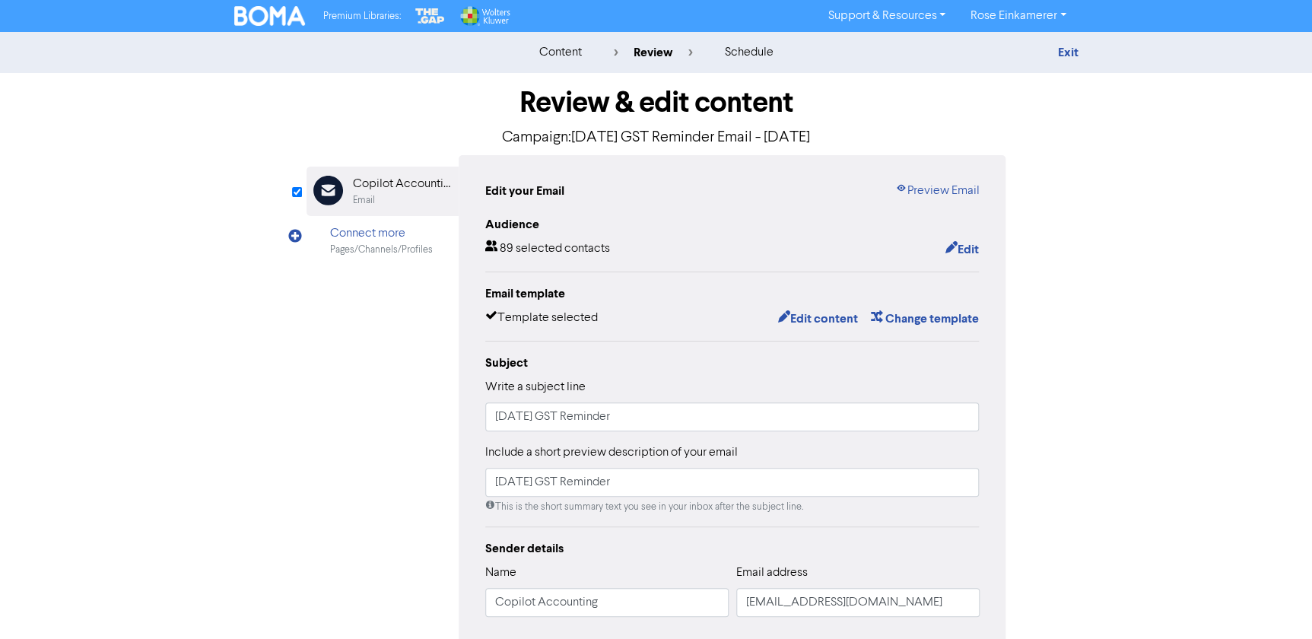
click at [1059, 259] on div "Review & edit content Campaign: [DATE] GST Reminder Email - [DATE] Email Create…" at bounding box center [656, 471] width 867 height 797
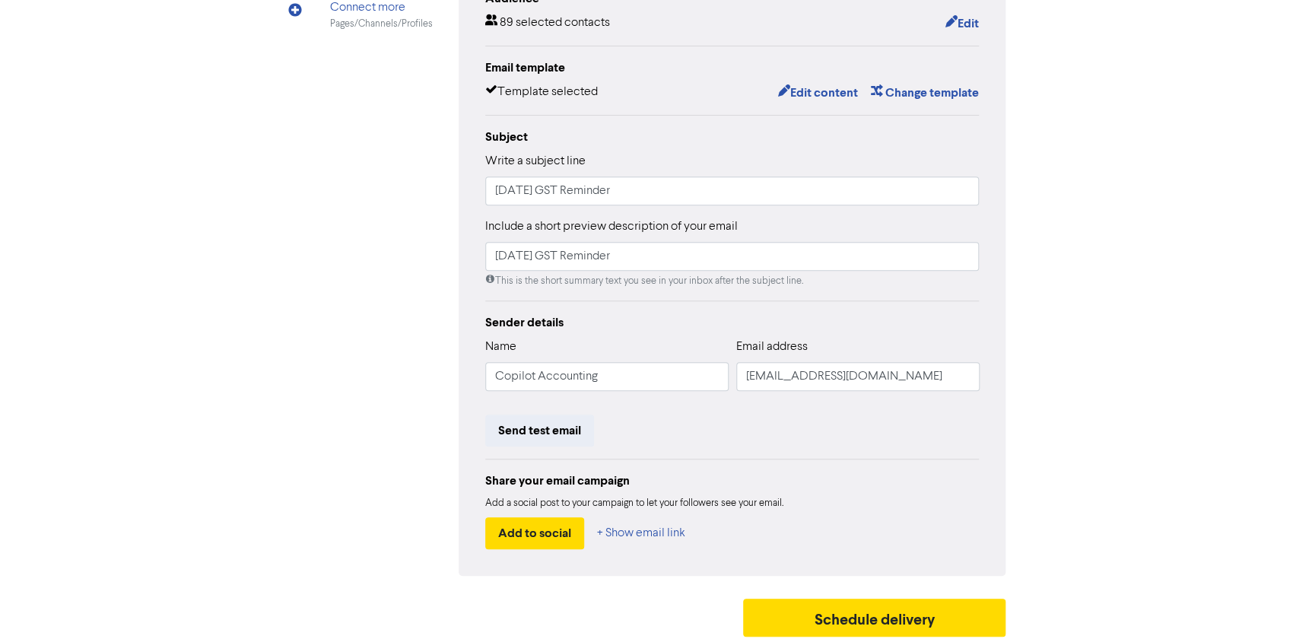
scroll to position [230, 0]
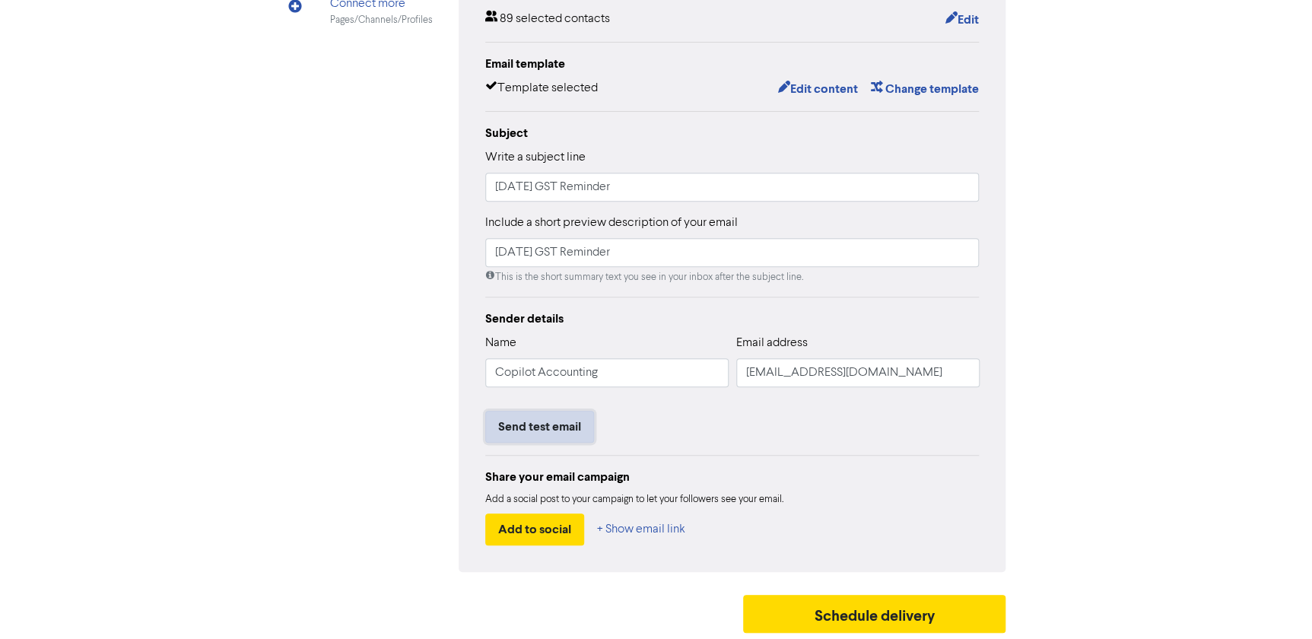
click at [510, 427] on button "Send test email" at bounding box center [539, 427] width 109 height 32
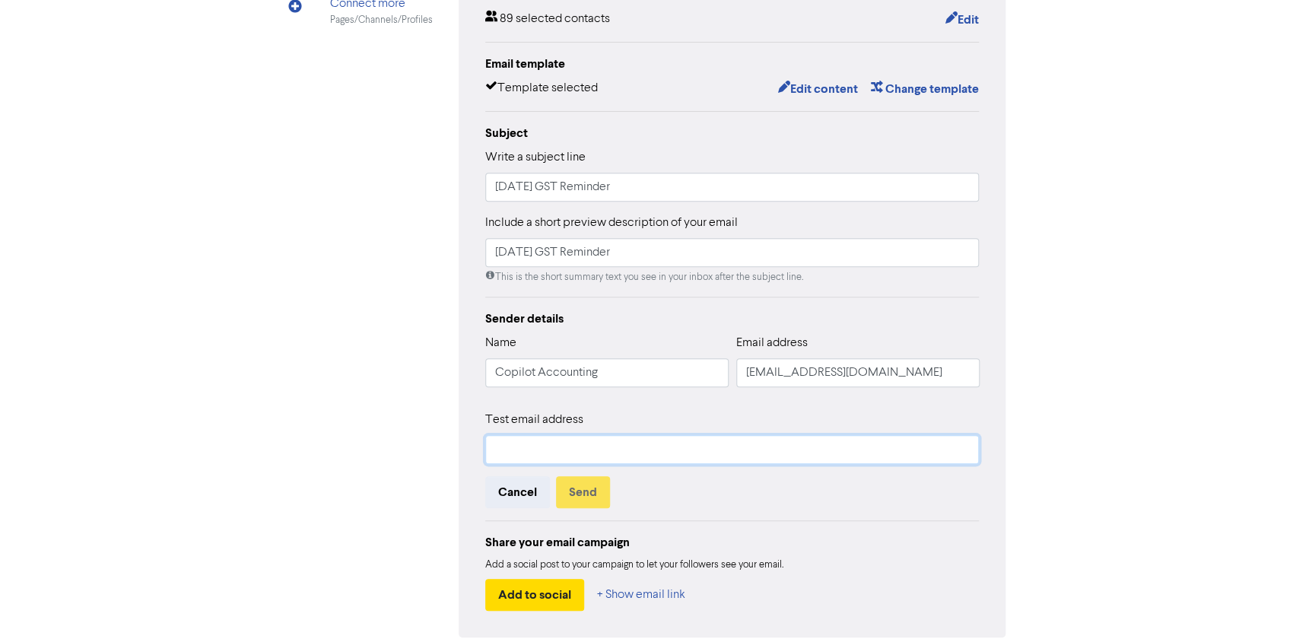
click at [529, 436] on input "text" at bounding box center [732, 449] width 494 height 29
type input "[EMAIL_ADDRESS][DOMAIN_NAME]"
click at [585, 492] on button "Send" at bounding box center [583, 492] width 54 height 32
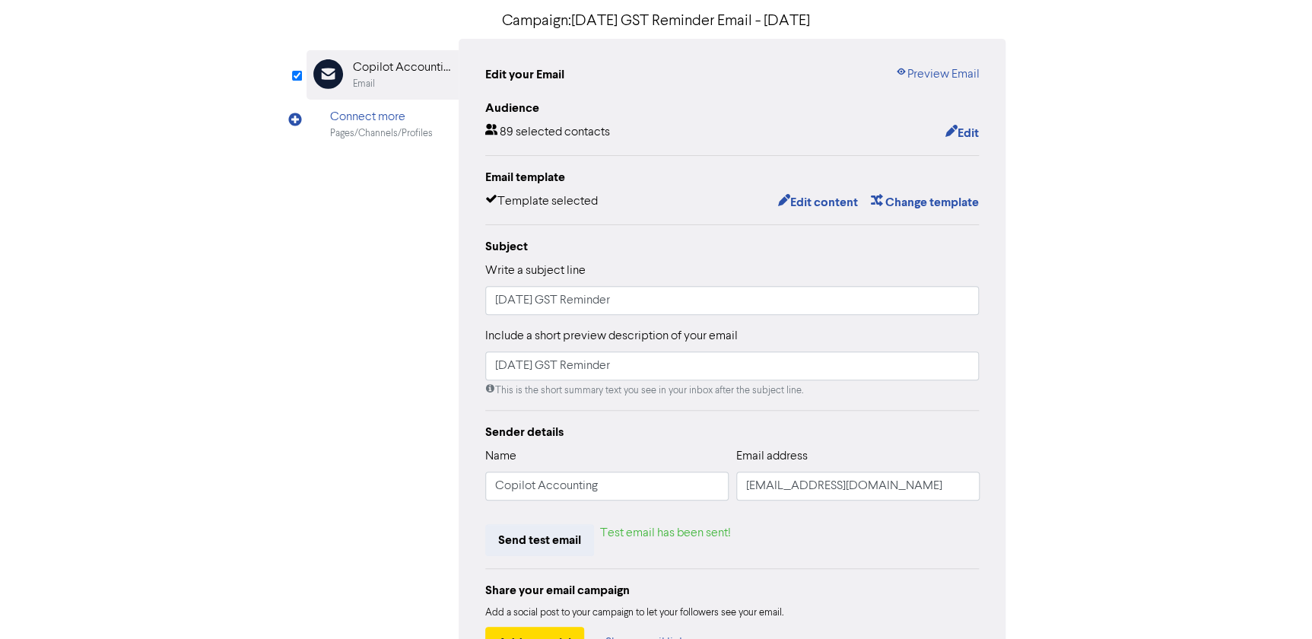
scroll to position [0, 0]
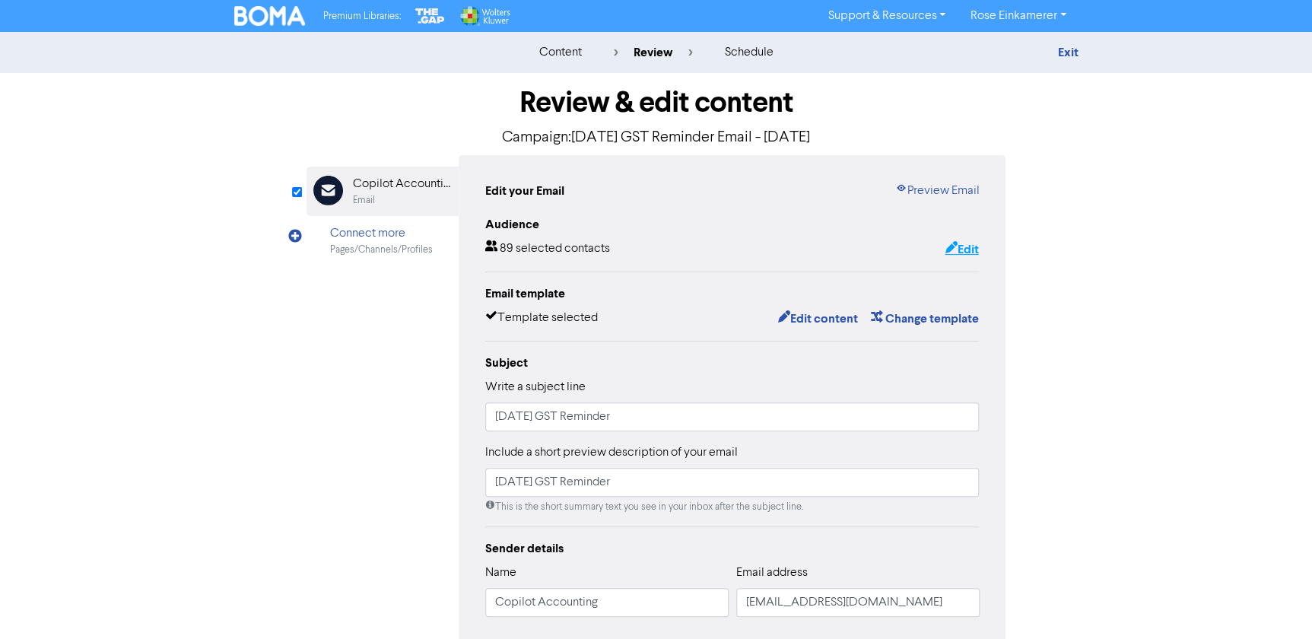
click at [955, 250] on button "Edit" at bounding box center [961, 250] width 35 height 20
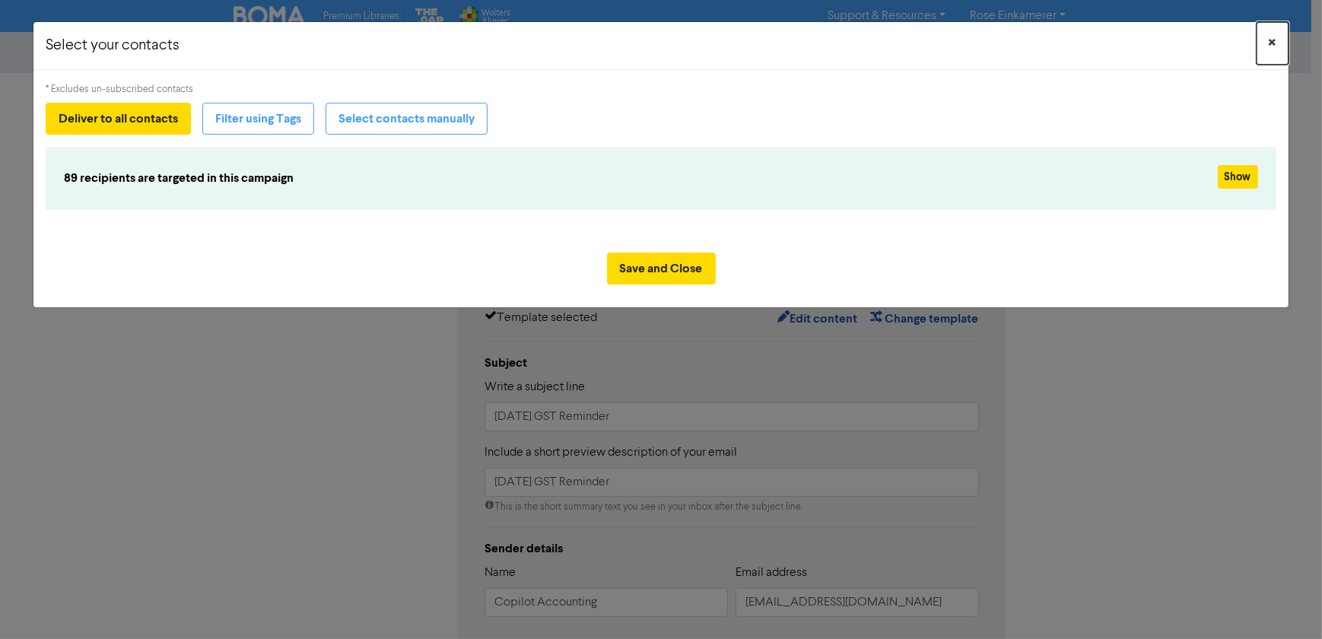
drag, startPoint x: 1278, startPoint y: 39, endPoint x: 1273, endPoint y: 59, distance: 20.3
click at [1278, 40] on button "×" at bounding box center [1273, 43] width 32 height 43
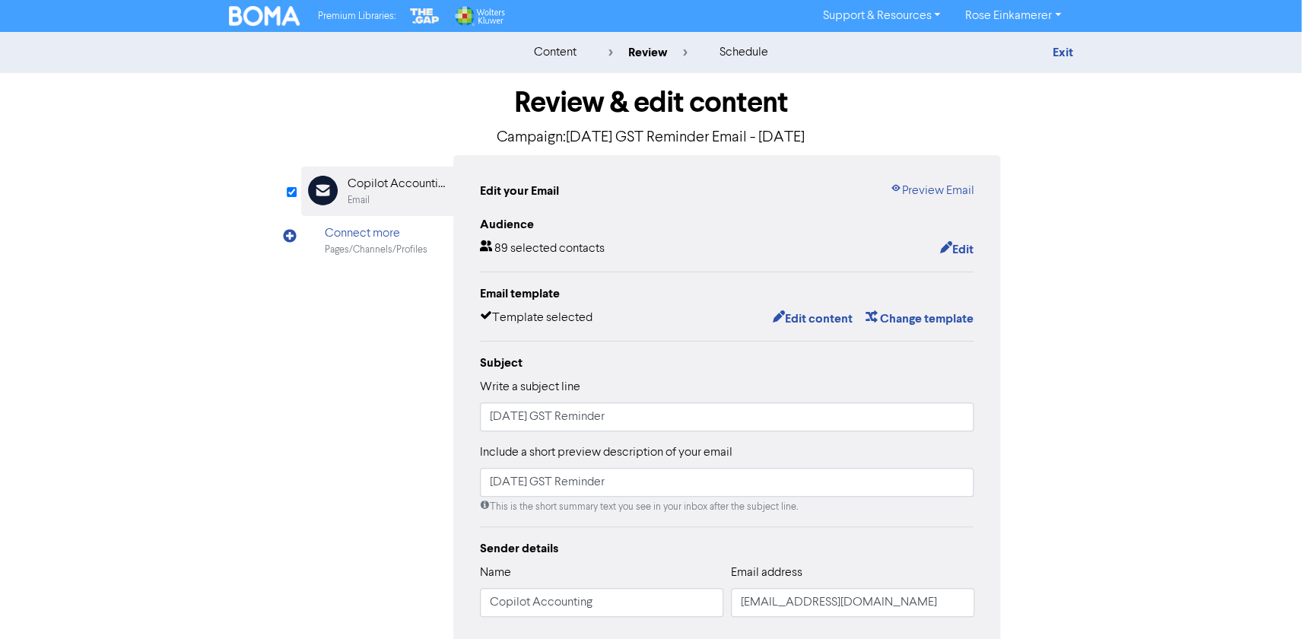
click at [1190, 398] on div "content review schedule Exit Review & edit content Campaign: [DATE] GST Reminde…" at bounding box center [650, 451] width 1301 height 838
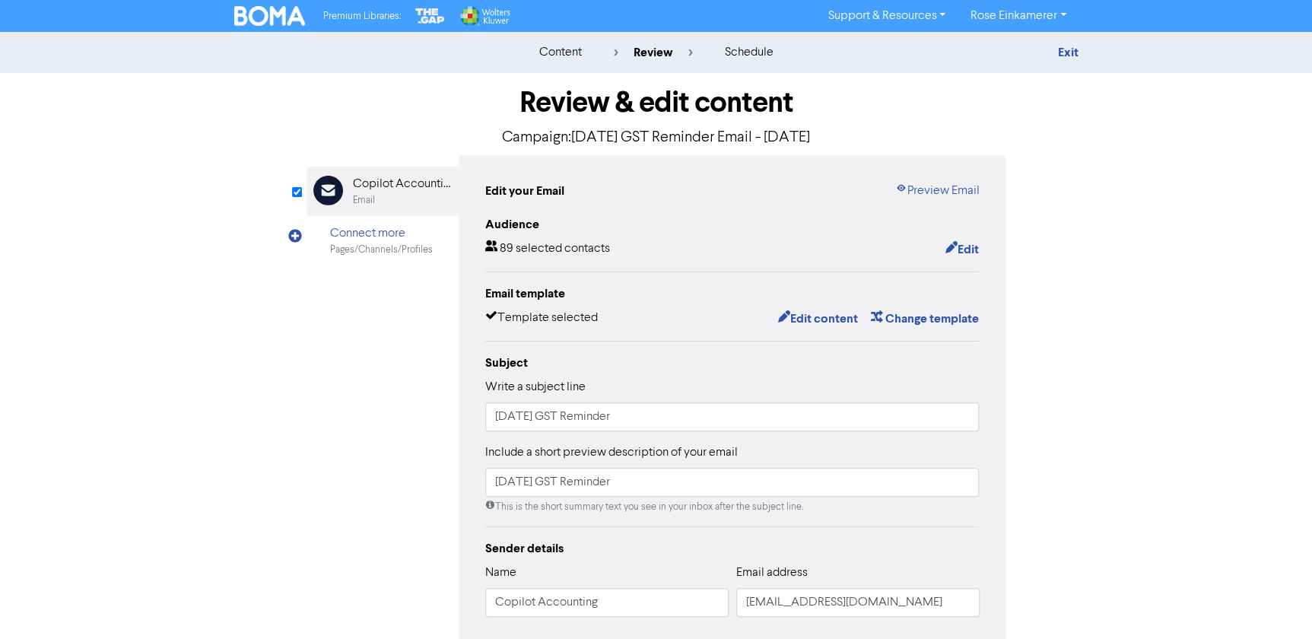
click at [259, 15] on img at bounding box center [269, 16] width 71 height 20
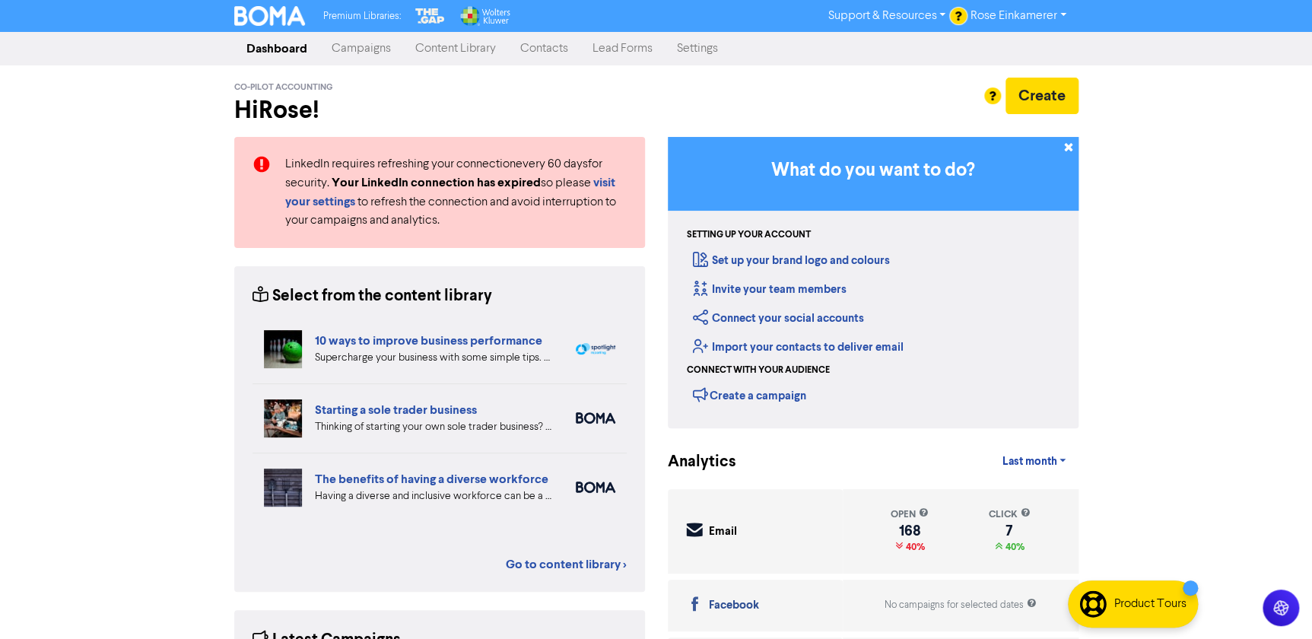
click at [545, 34] on link "Contacts" at bounding box center [544, 48] width 72 height 30
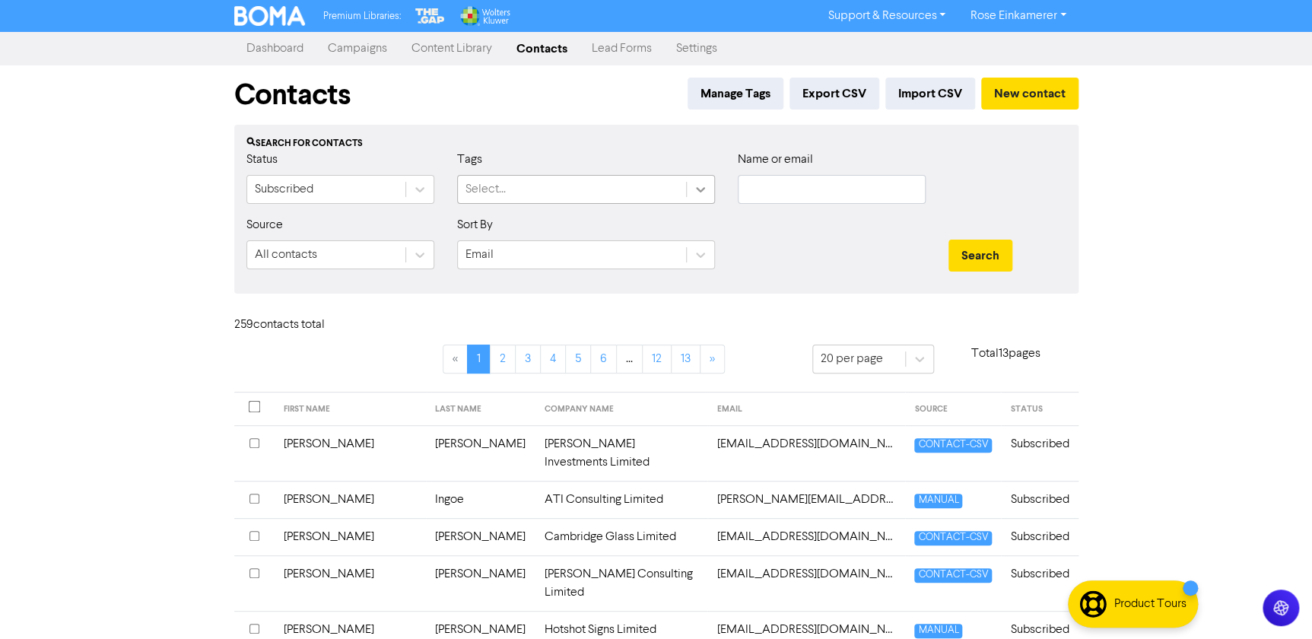
click at [704, 193] on icon at bounding box center [700, 189] width 15 height 15
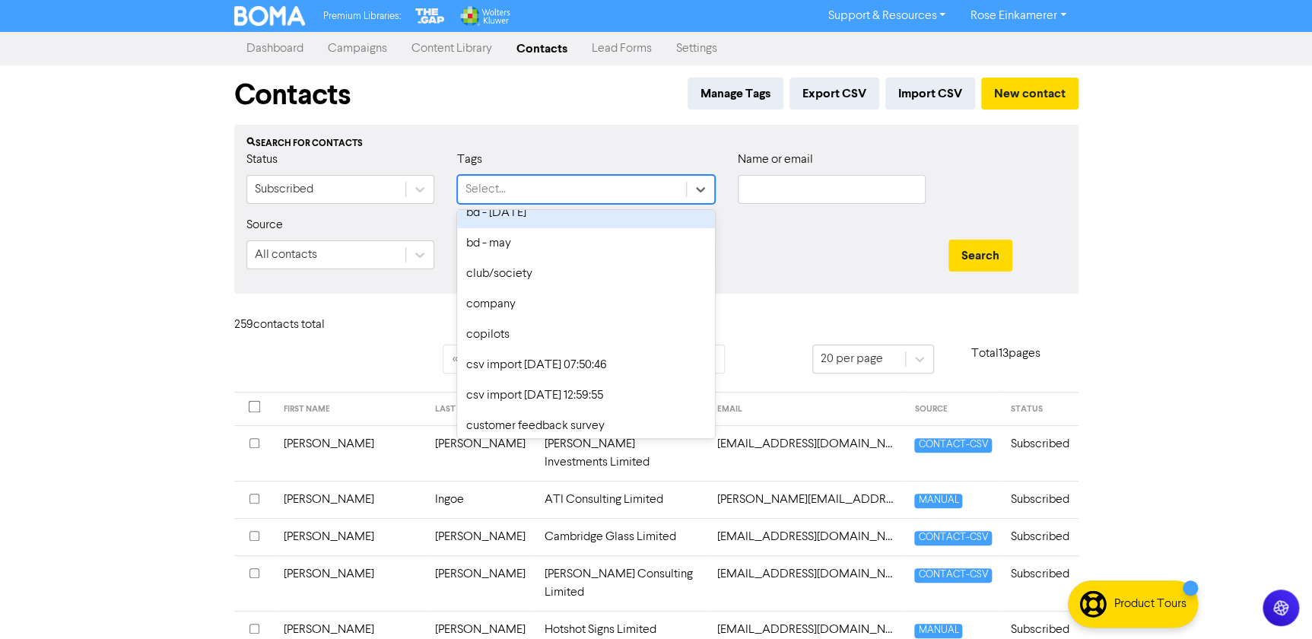
scroll to position [138, 0]
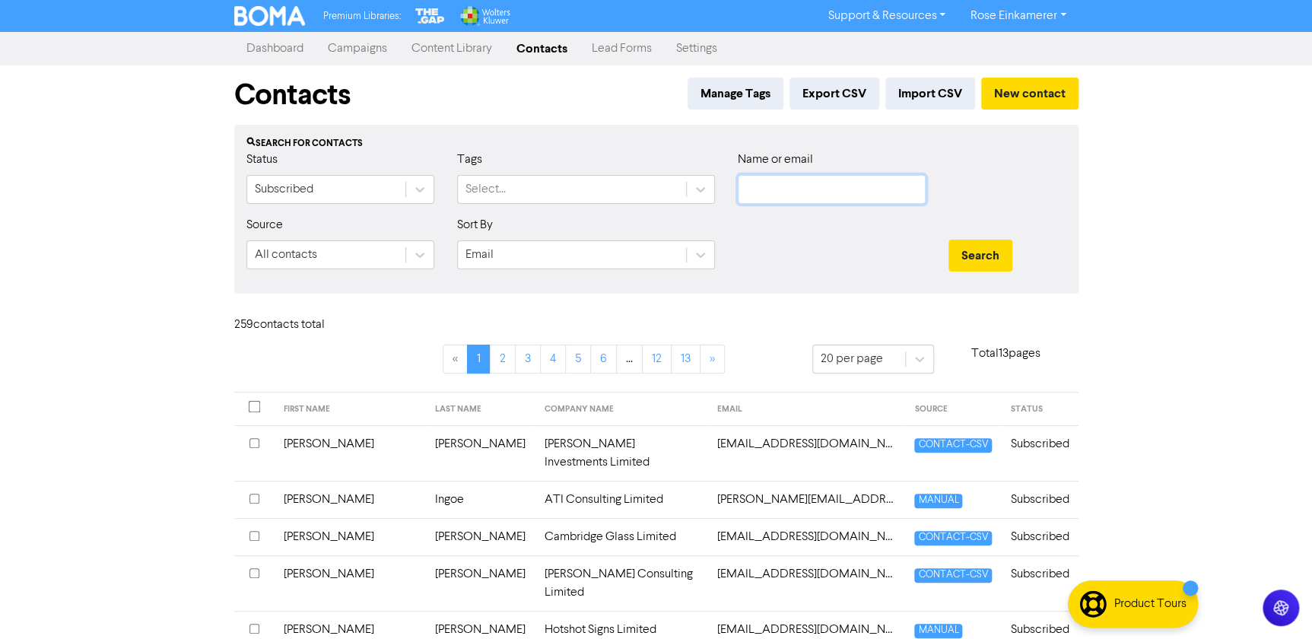
click at [799, 192] on input "text" at bounding box center [832, 189] width 188 height 29
type input "LAD"
click at [948, 240] on button "Search" at bounding box center [980, 256] width 64 height 32
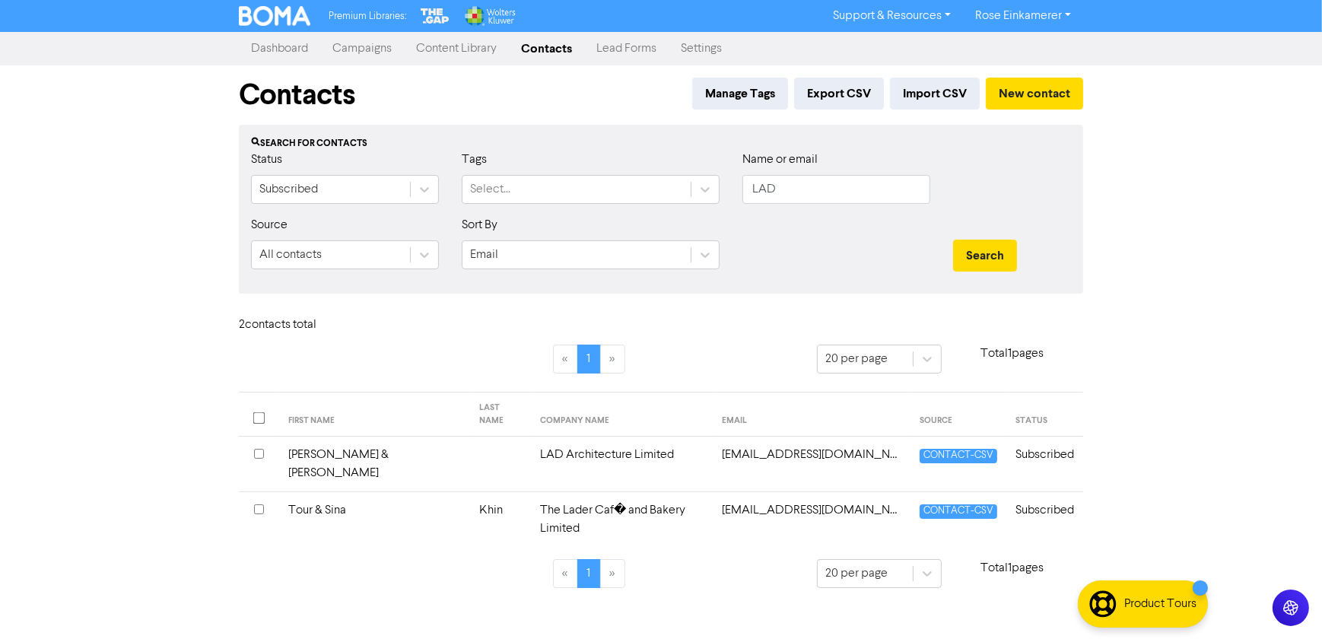
click at [260, 449] on input "checkbox" at bounding box center [259, 454] width 10 height 10
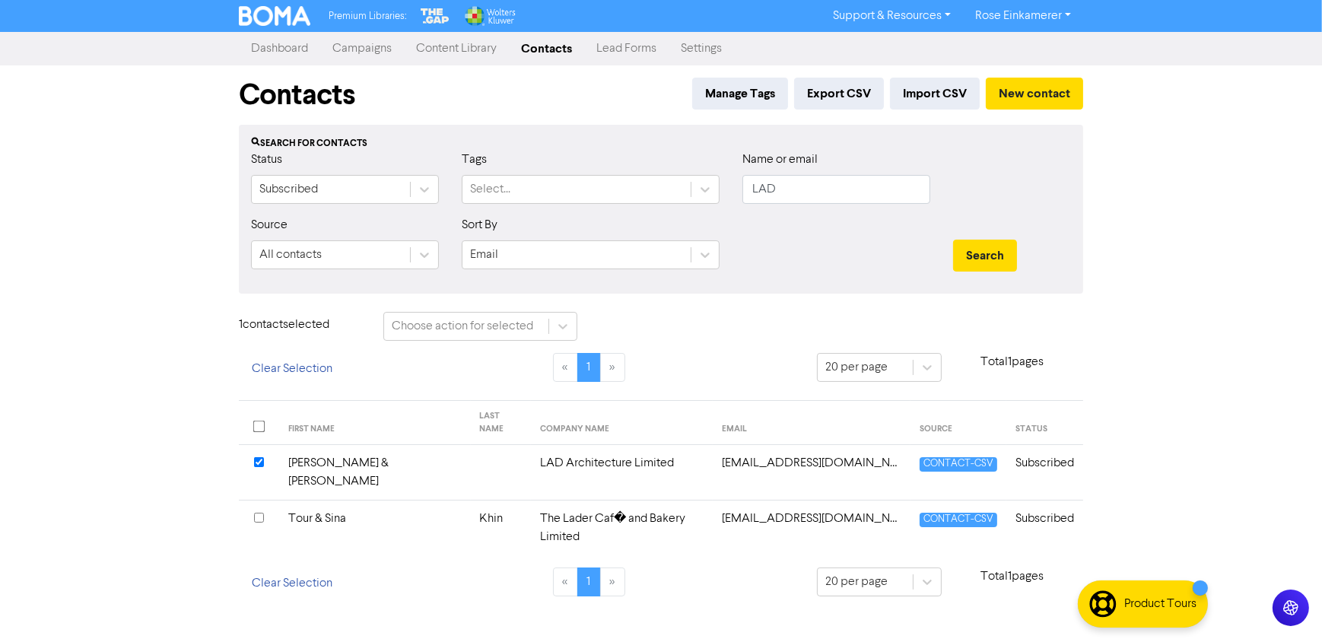
click at [367, 453] on td "Aaron & Charlotte" at bounding box center [375, 473] width 192 height 56
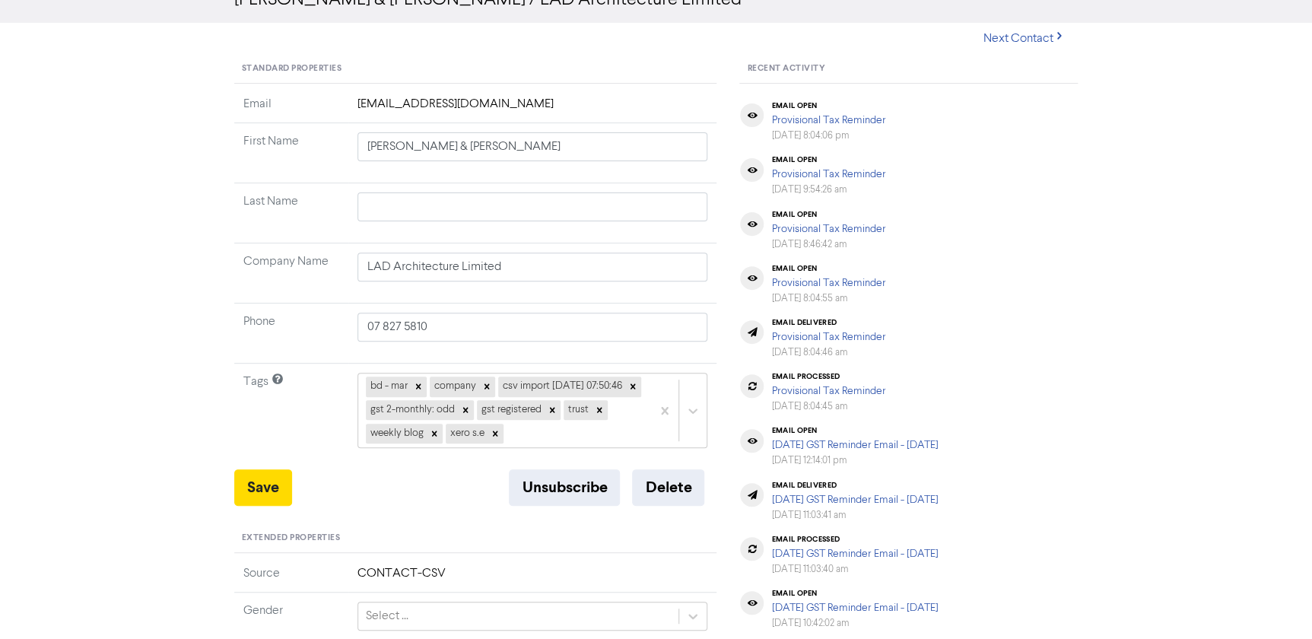
scroll to position [138, 0]
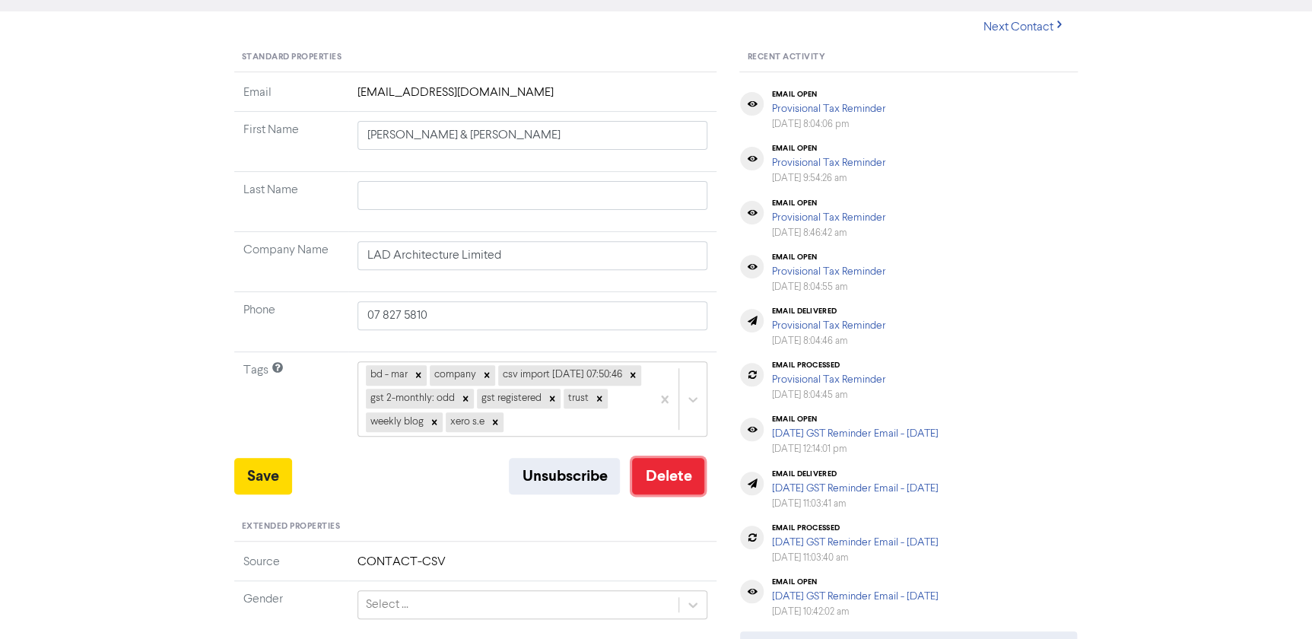
click at [685, 472] on button "Delete" at bounding box center [668, 476] width 72 height 37
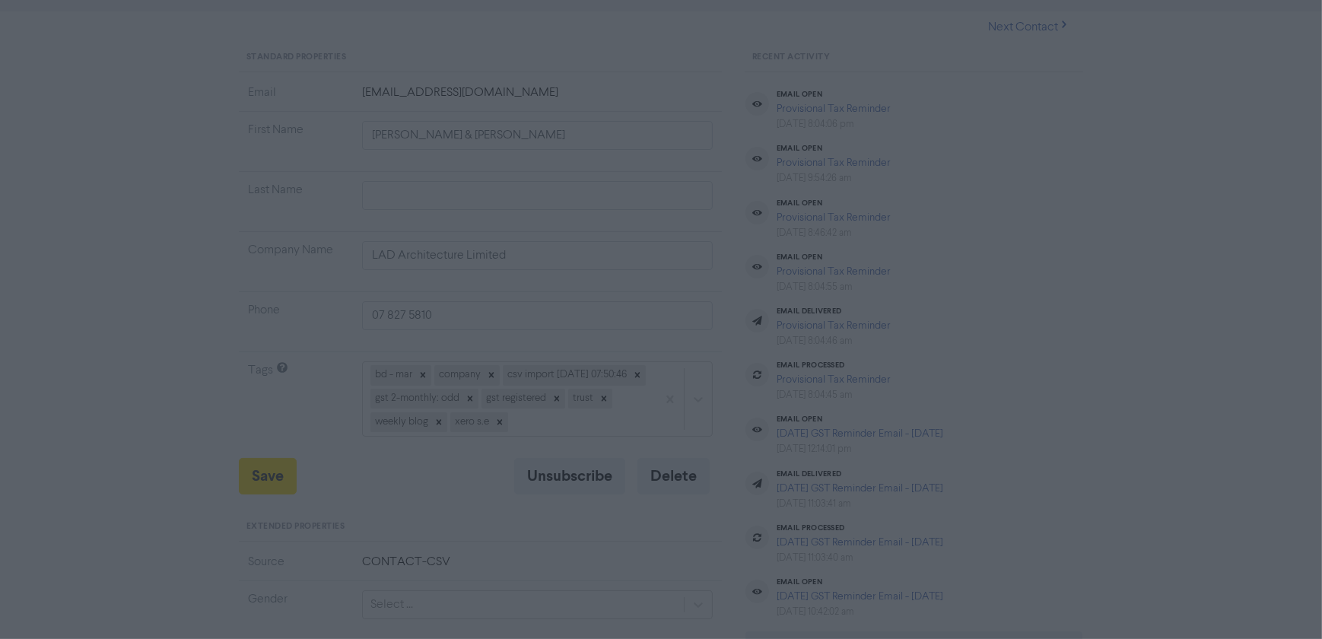
click at [592, 192] on button "ok" at bounding box center [595, 189] width 113 height 38
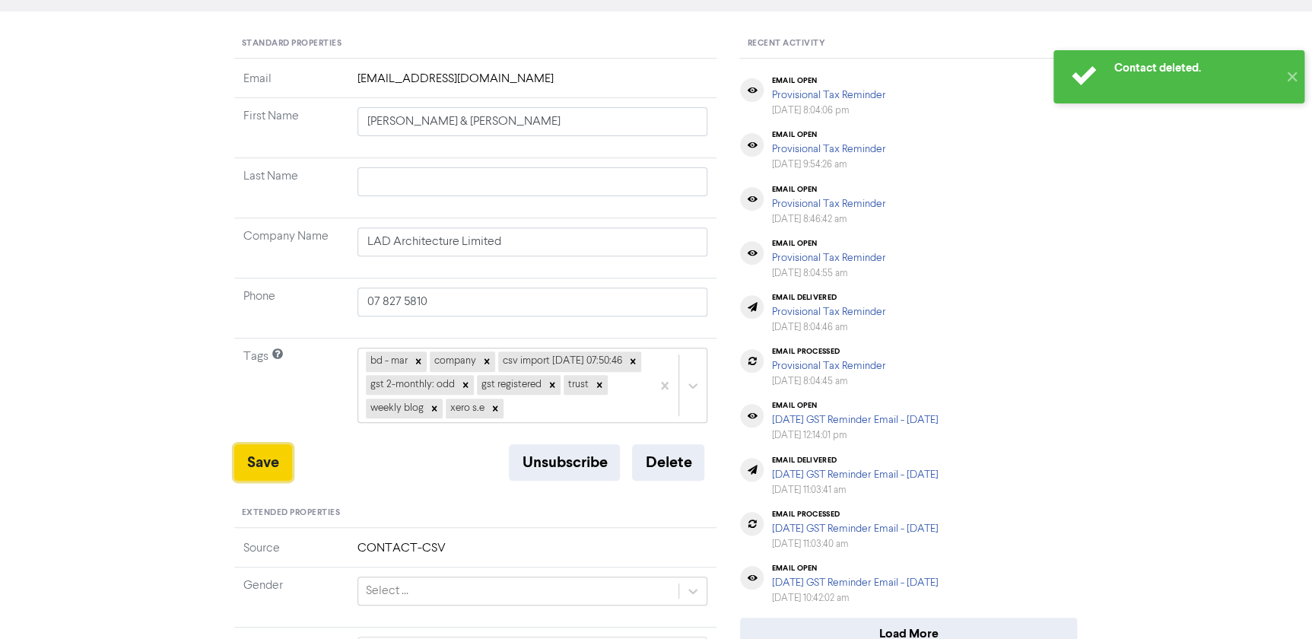
click at [267, 456] on button "Save" at bounding box center [263, 462] width 58 height 37
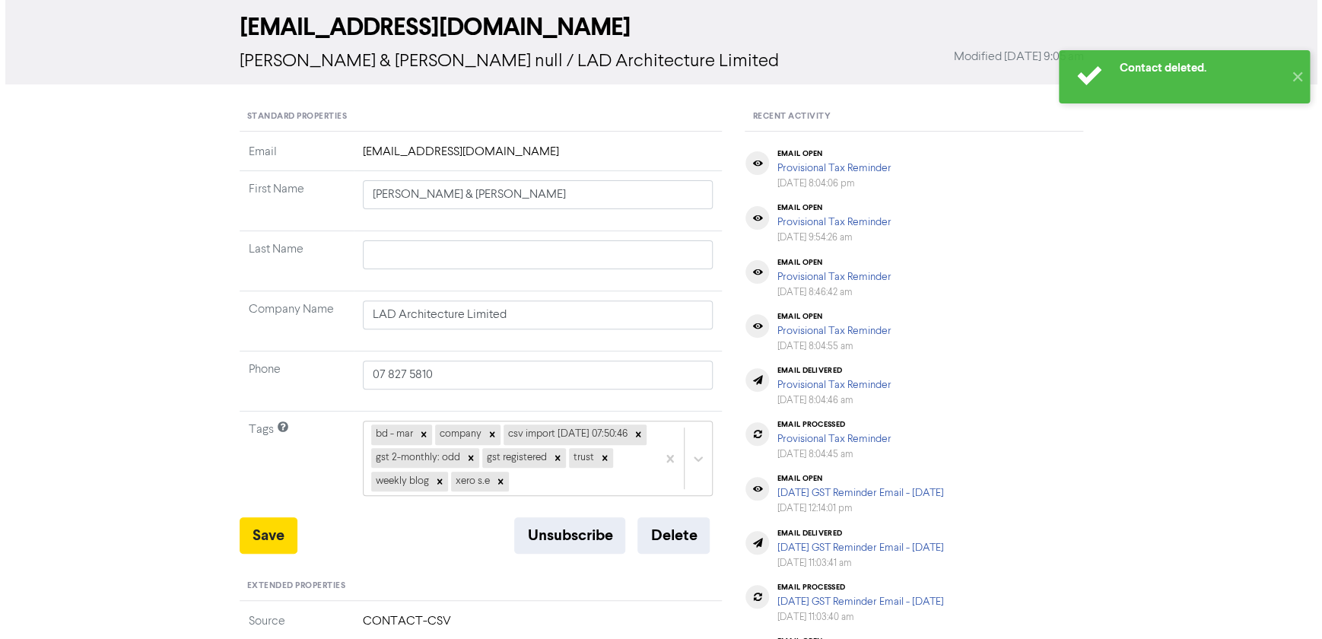
scroll to position [0, 0]
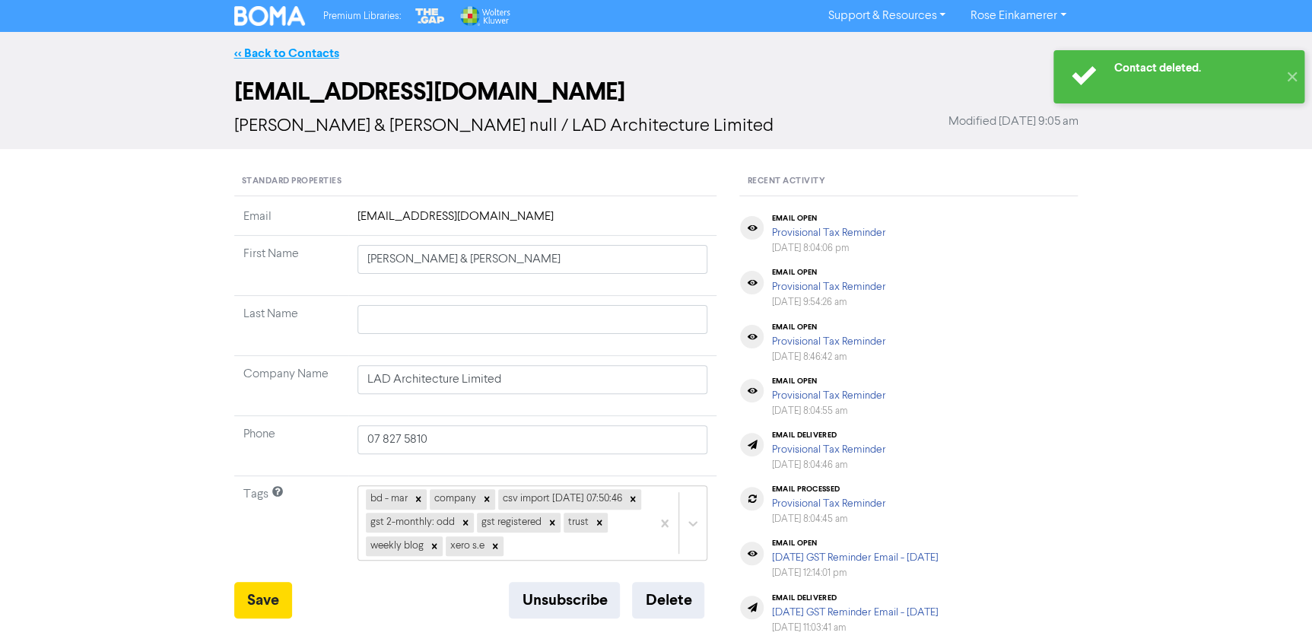
click at [297, 49] on link "<< Back to Contacts" at bounding box center [286, 53] width 105 height 15
